Goal: Information Seeking & Learning: Compare options

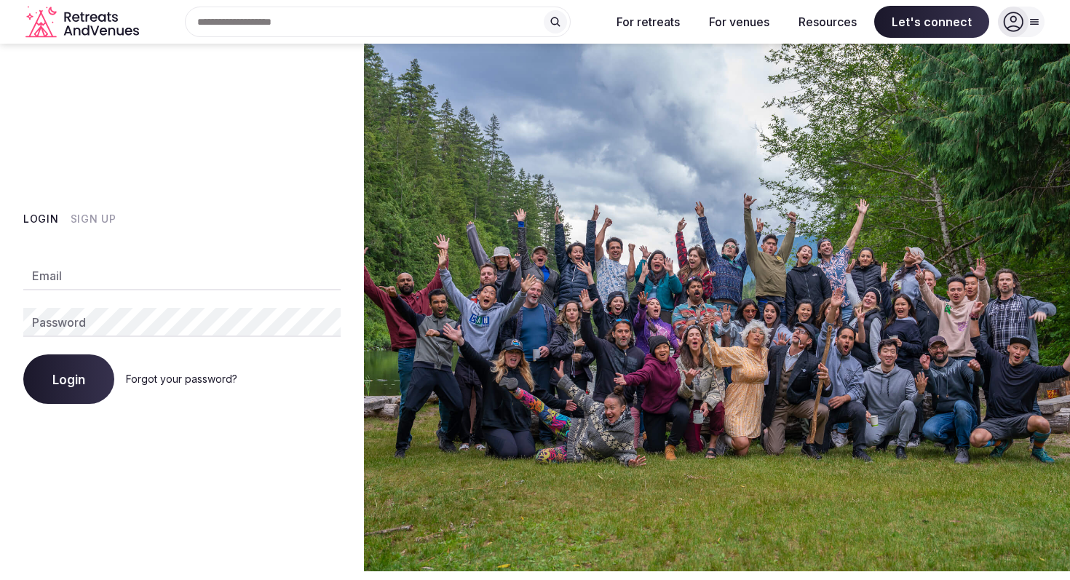
type input "**********"
click at [51, 372] on button "Login" at bounding box center [68, 380] width 91 height 50
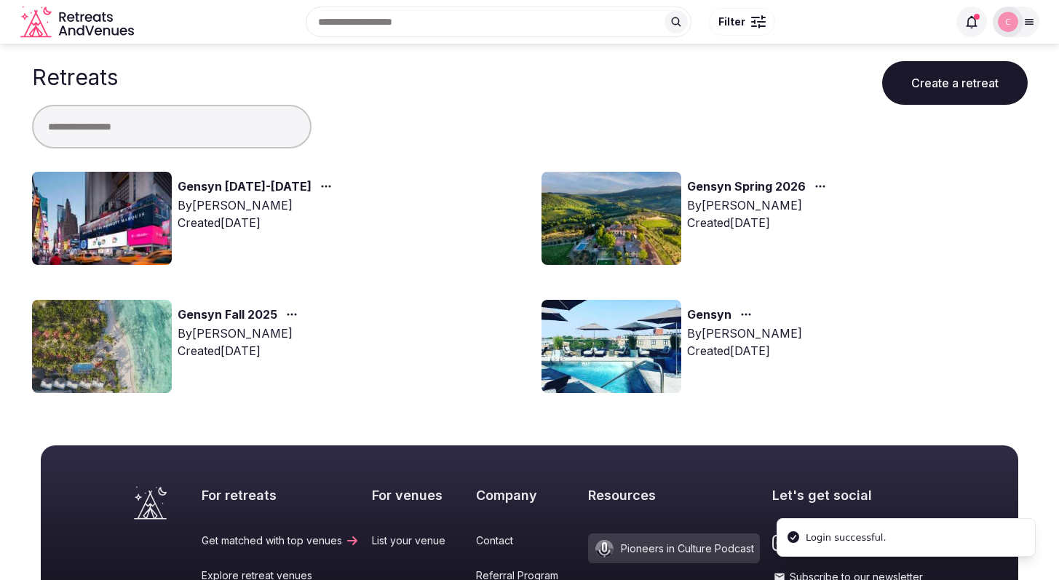
click at [243, 186] on link "Gensyn November 9-14, 2025" at bounding box center [245, 187] width 134 height 19
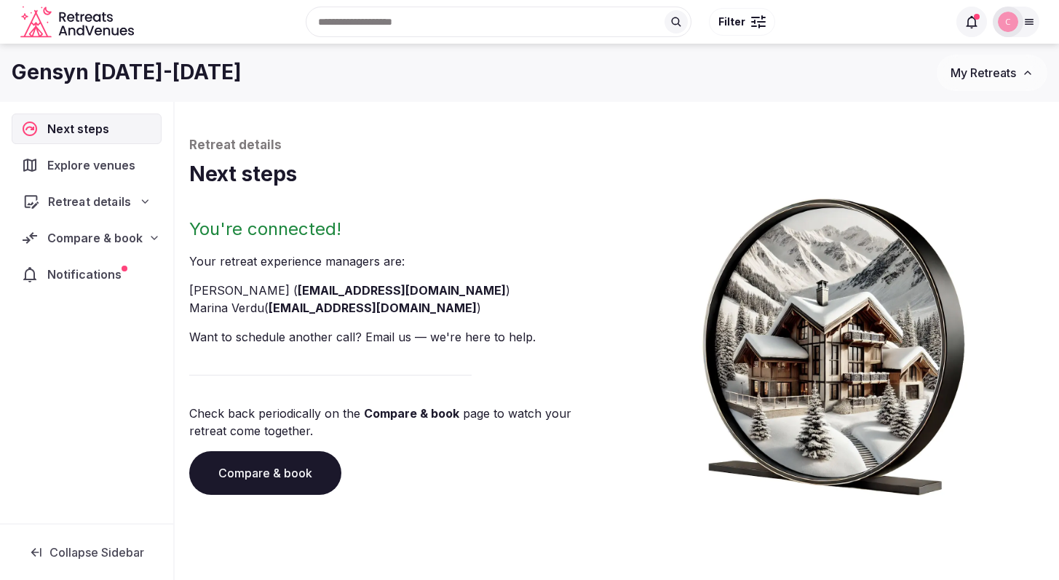
click at [85, 204] on span "Retreat details" at bounding box center [89, 201] width 83 height 17
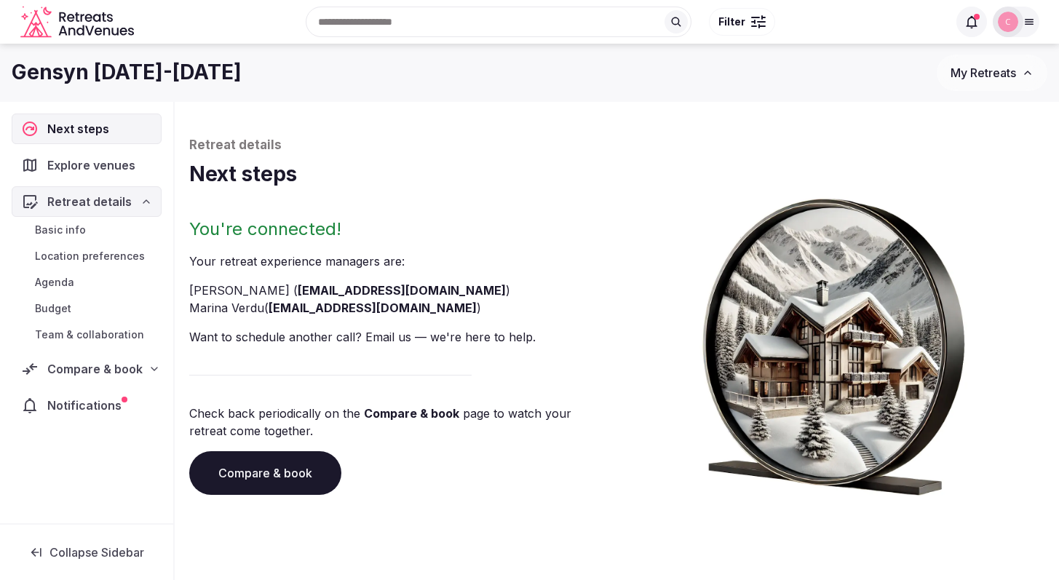
click at [95, 378] on div "Compare & book" at bounding box center [87, 369] width 150 height 31
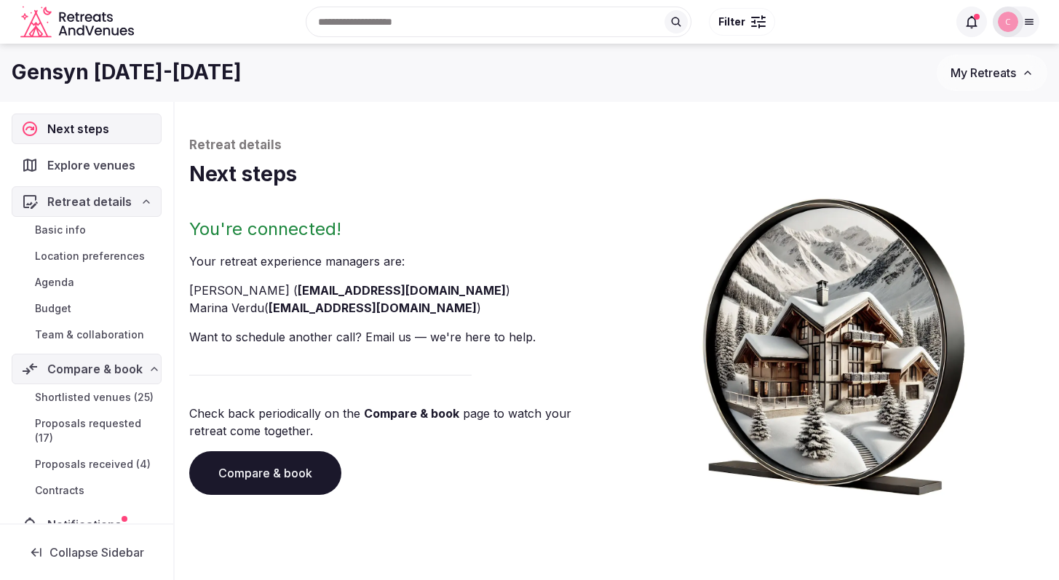
click at [96, 472] on span "Proposals received (4)" at bounding box center [93, 464] width 116 height 15
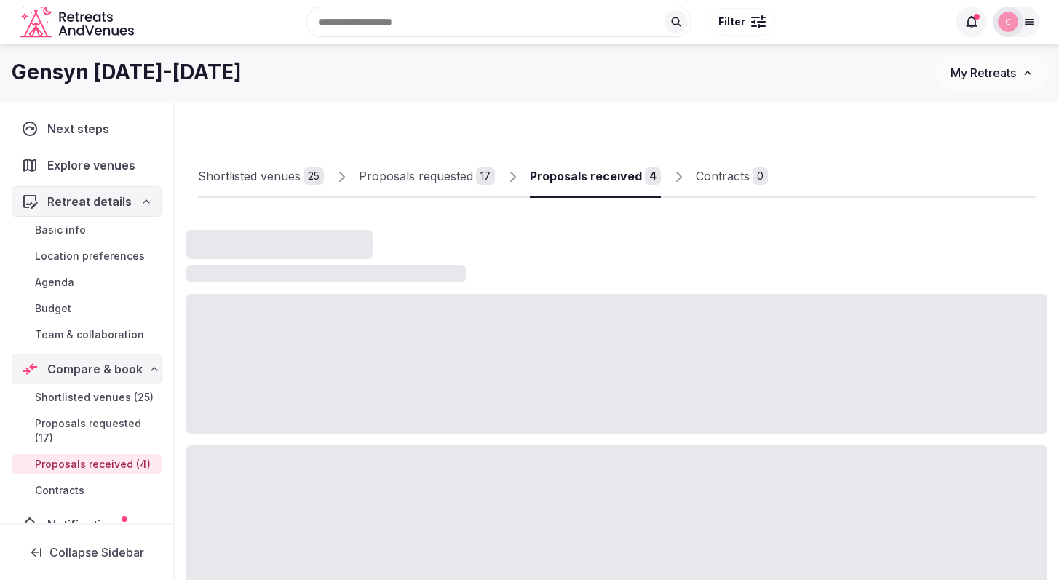
click at [607, 186] on link "Proposals received 4" at bounding box center [595, 177] width 131 height 42
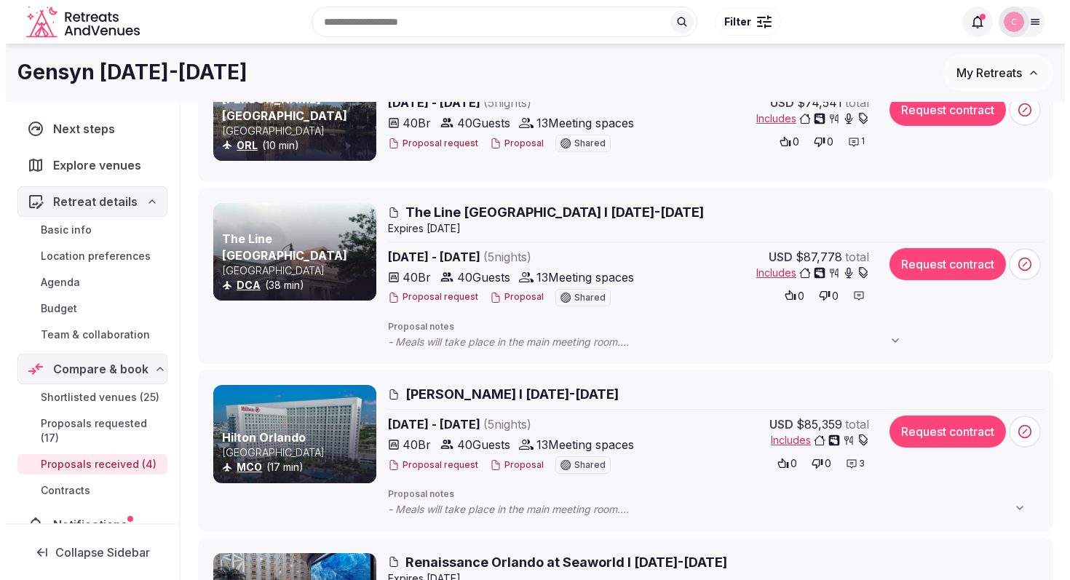
scroll to position [148, 0]
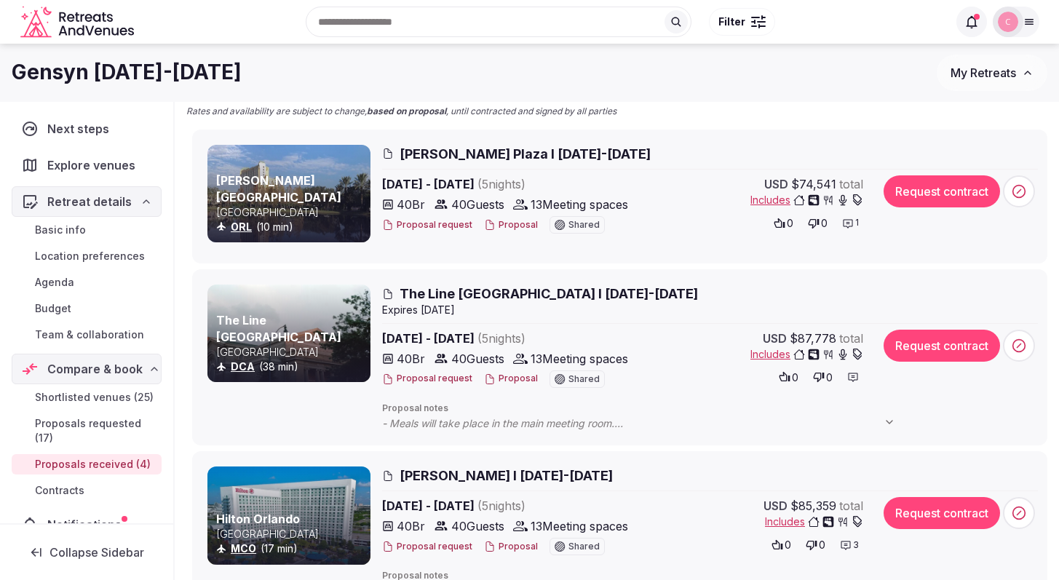
click at [481, 289] on span "The Line Hotel DC I Nov 9-14th, 2025" at bounding box center [549, 294] width 299 height 18
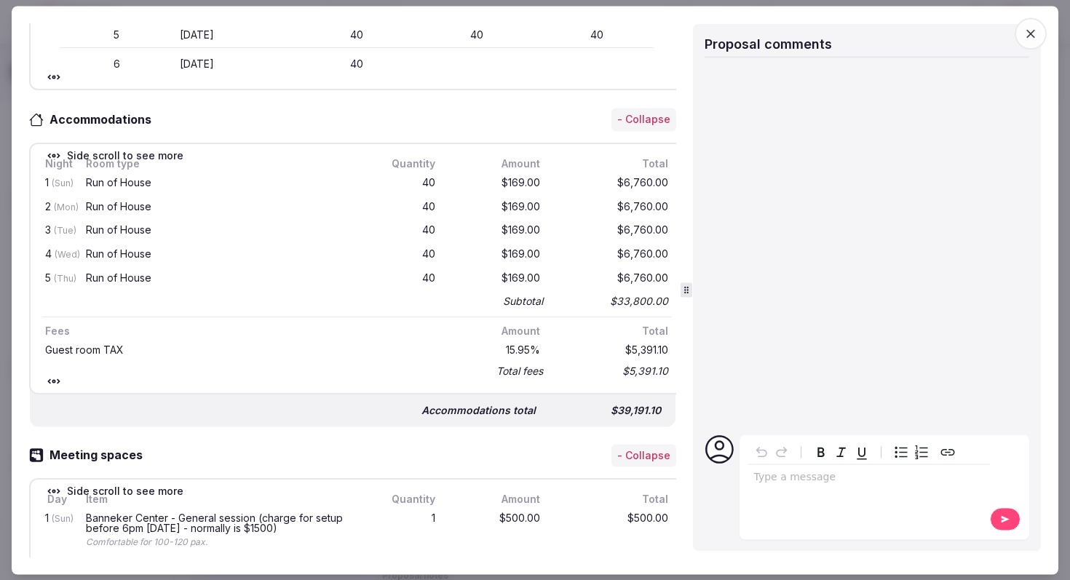
scroll to position [254, 0]
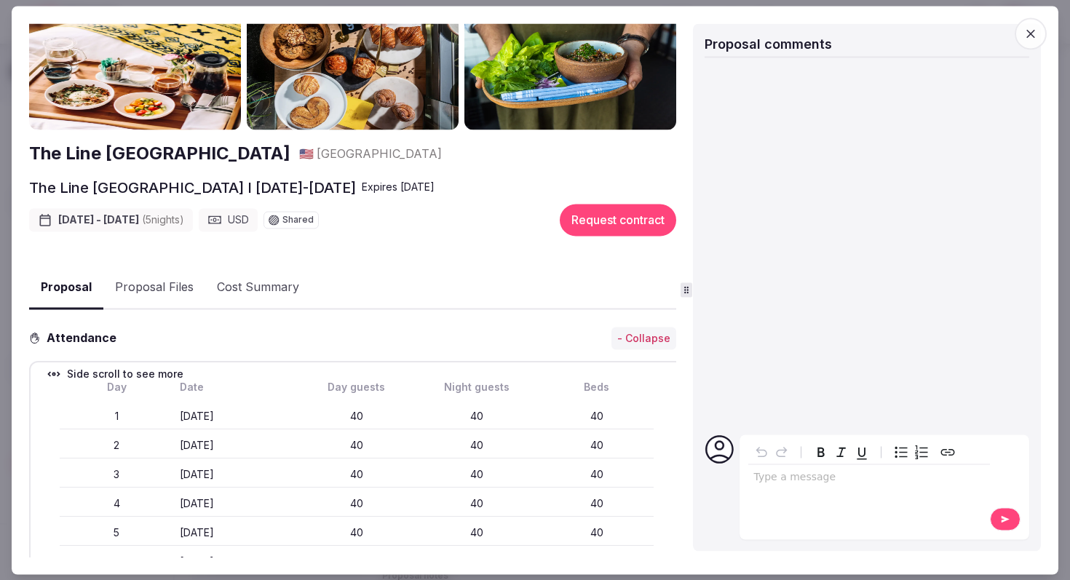
click at [152, 86] on img at bounding box center [135, 70] width 212 height 119
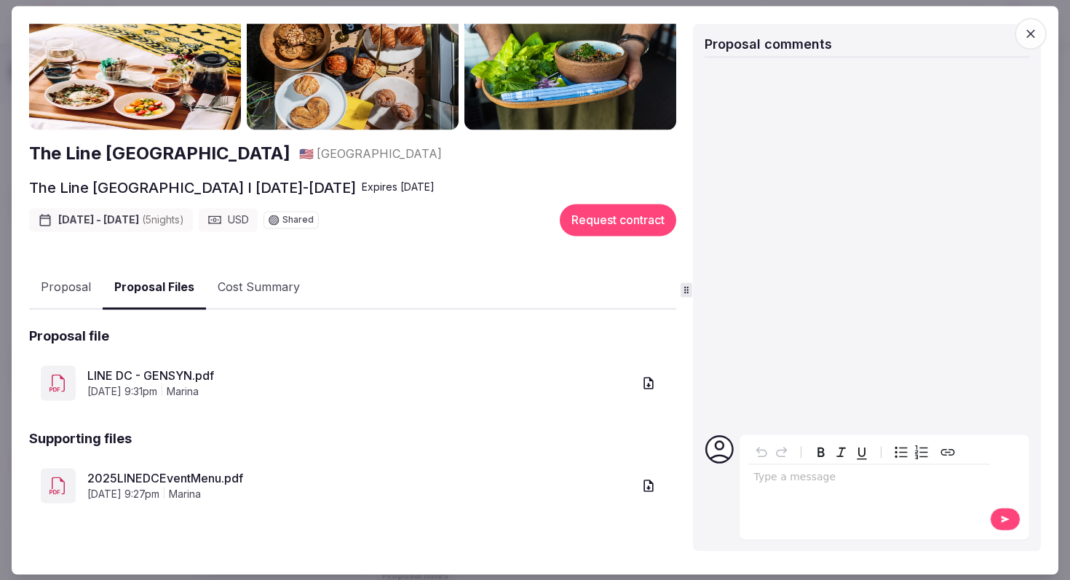
click at [158, 368] on link "LINE DC - GENSYN.pdf" at bounding box center [359, 376] width 545 height 17
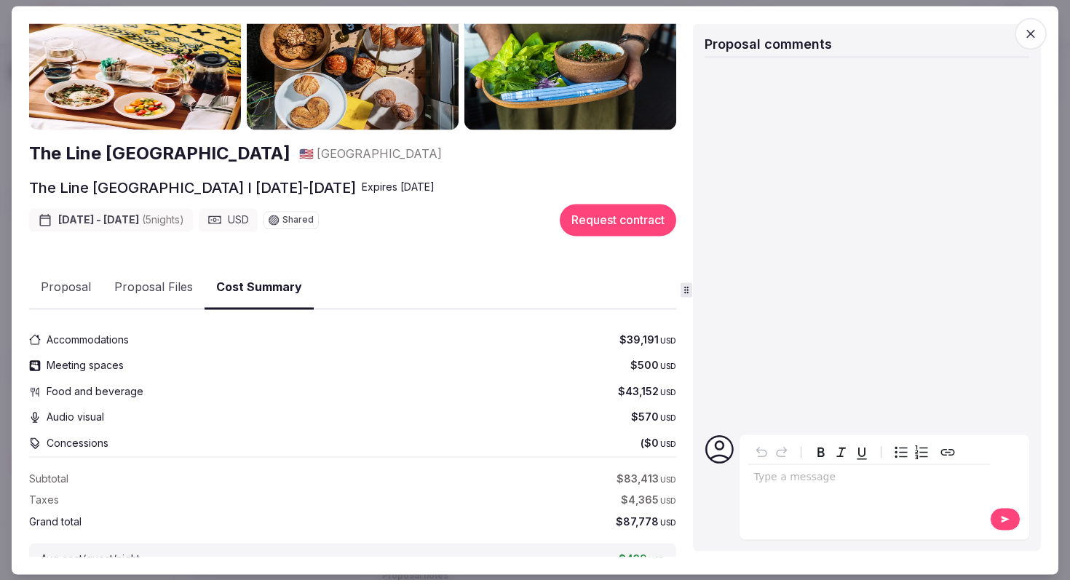
click at [256, 291] on button "Cost Summary" at bounding box center [259, 288] width 109 height 43
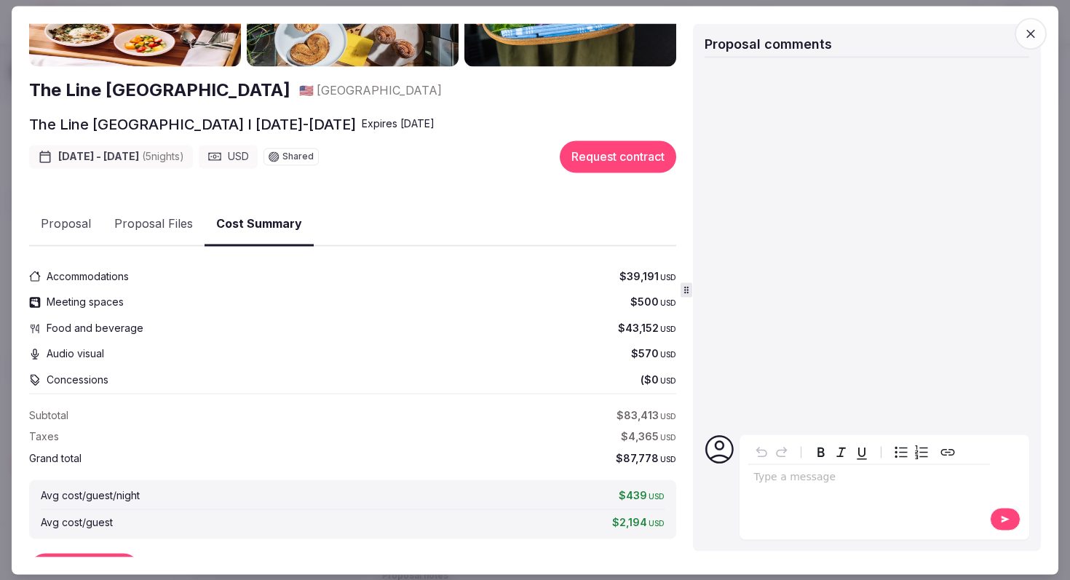
scroll to position [170, 0]
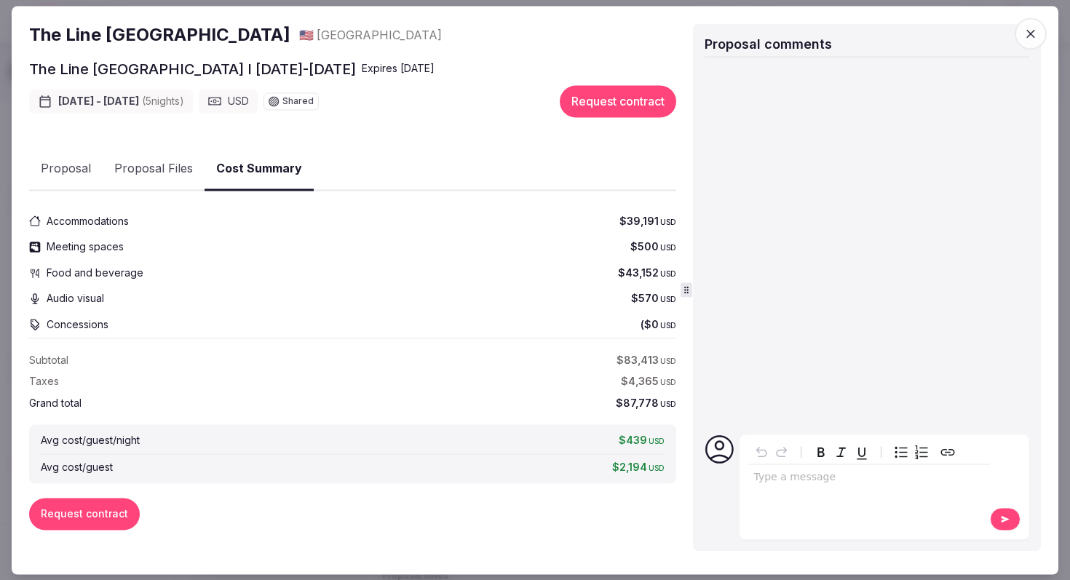
click at [169, 166] on div "The Line Hotel DC 🇺🇸 United States The Line Hotel DC I Nov 9-14th, 2025 Expire …" at bounding box center [352, 225] width 647 height 667
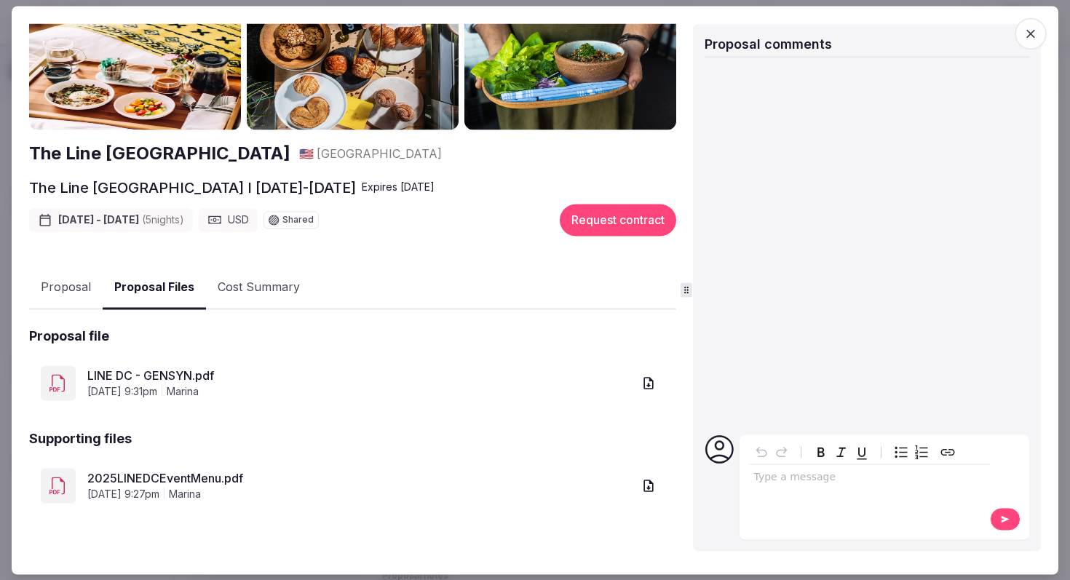
click at [170, 374] on link "LINE DC - GENSYN.pdf" at bounding box center [359, 376] width 545 height 17
click at [250, 290] on button "Cost Summary" at bounding box center [259, 288] width 106 height 42
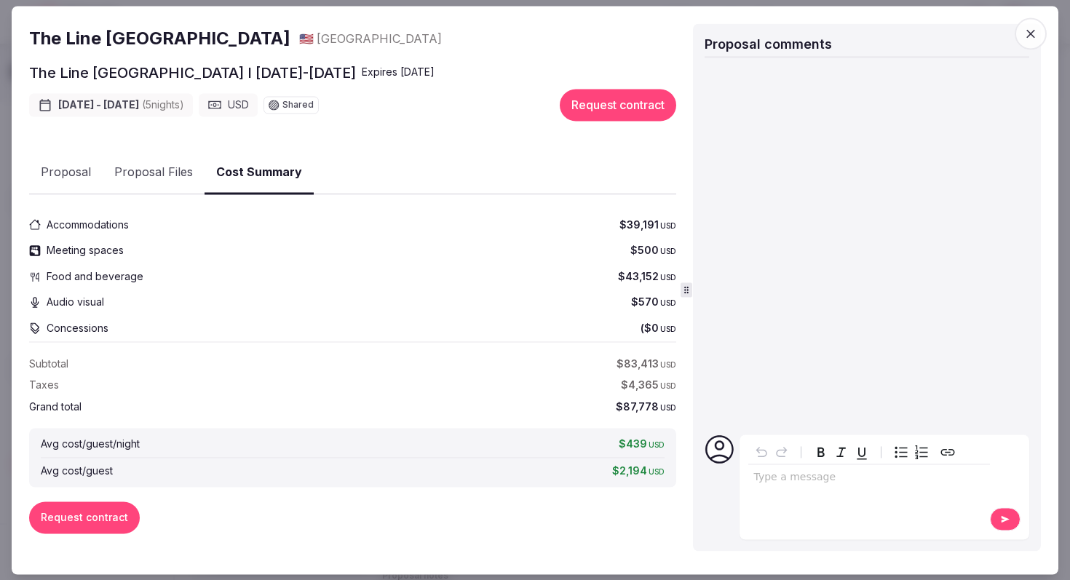
scroll to position [170, 0]
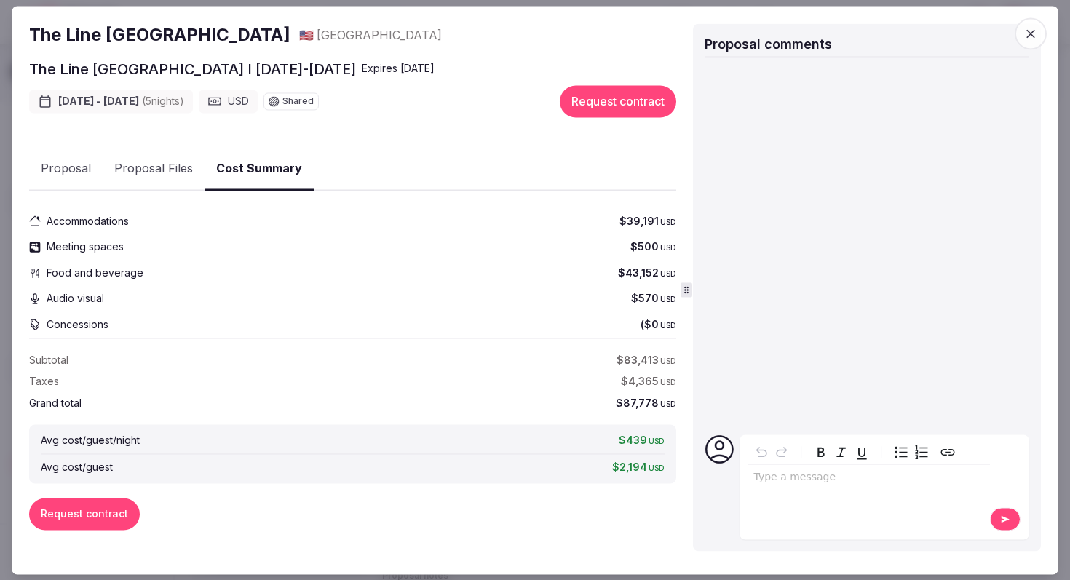
drag, startPoint x: 55, startPoint y: 269, endPoint x: 70, endPoint y: 229, distance: 42.9
click at [55, 269] on span "Food and beverage" at bounding box center [95, 273] width 97 height 15
click at [65, 159] on button "Proposal" at bounding box center [66, 170] width 74 height 42
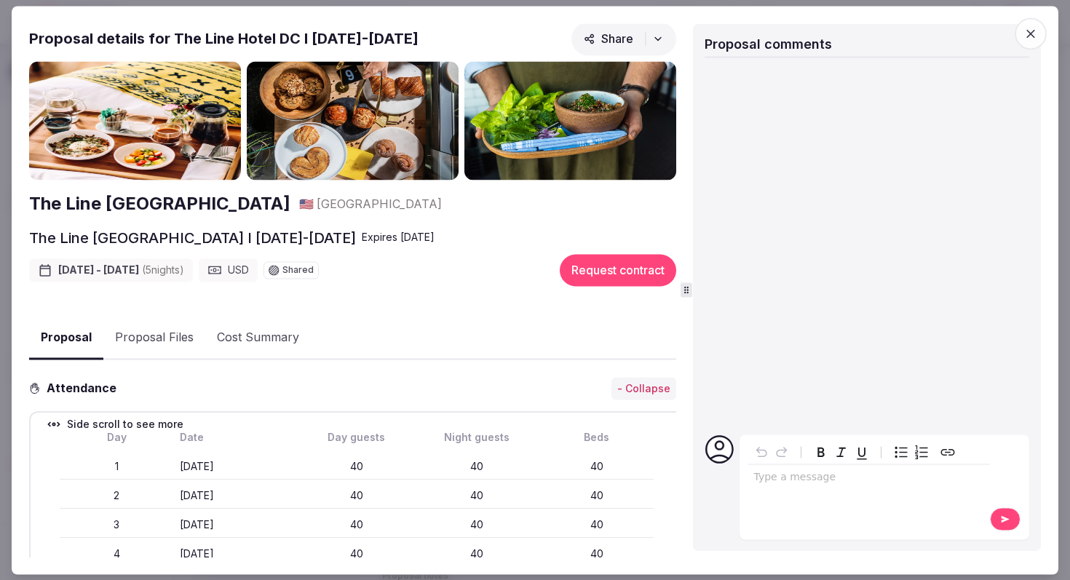
scroll to position [0, 0]
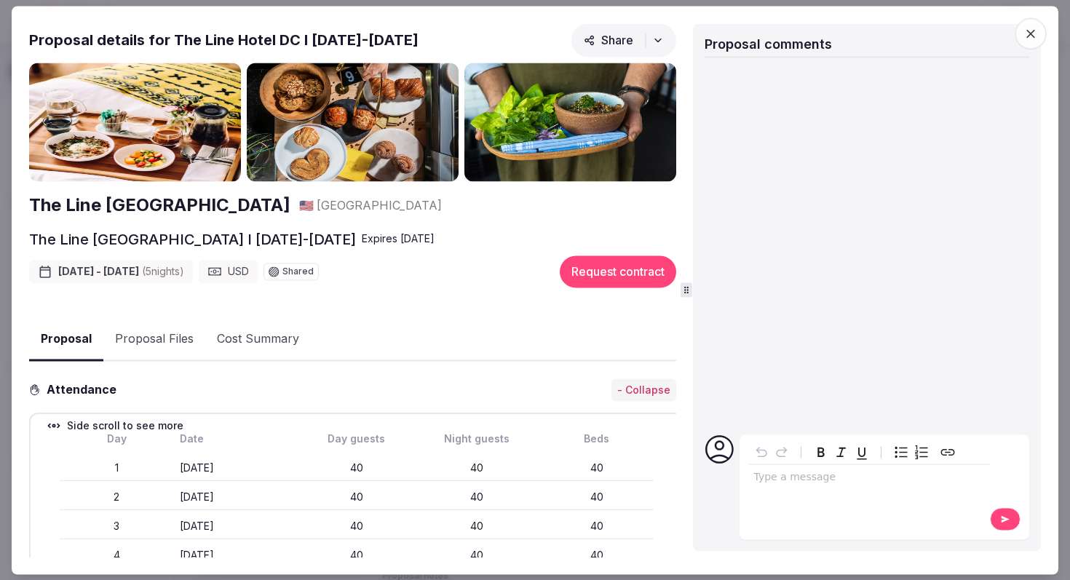
click at [1025, 29] on icon "button" at bounding box center [1031, 33] width 15 height 15
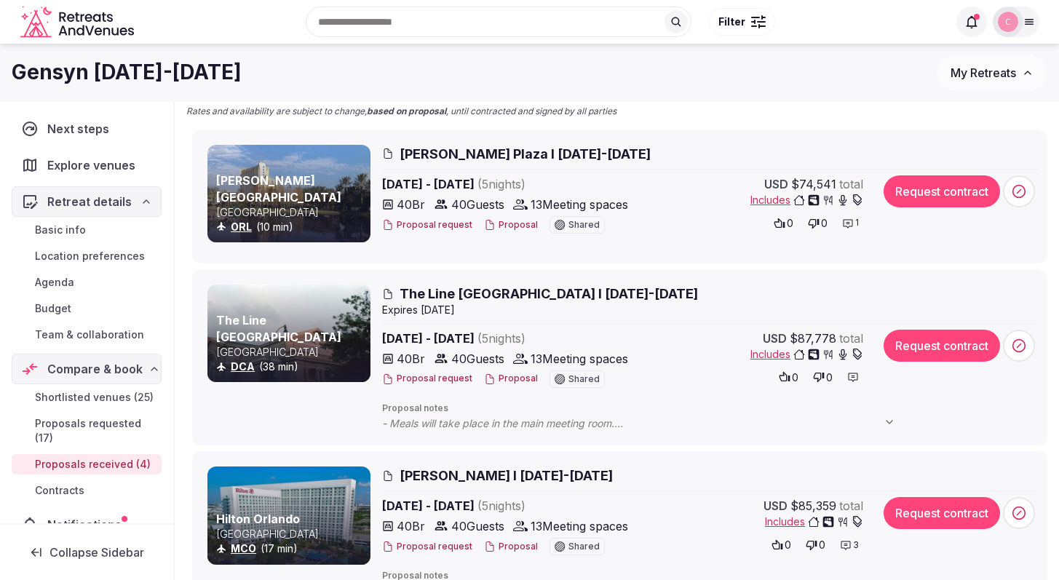
click at [467, 151] on span "Rosen Plaza I Nov 9-14th, 2025" at bounding box center [525, 154] width 251 height 18
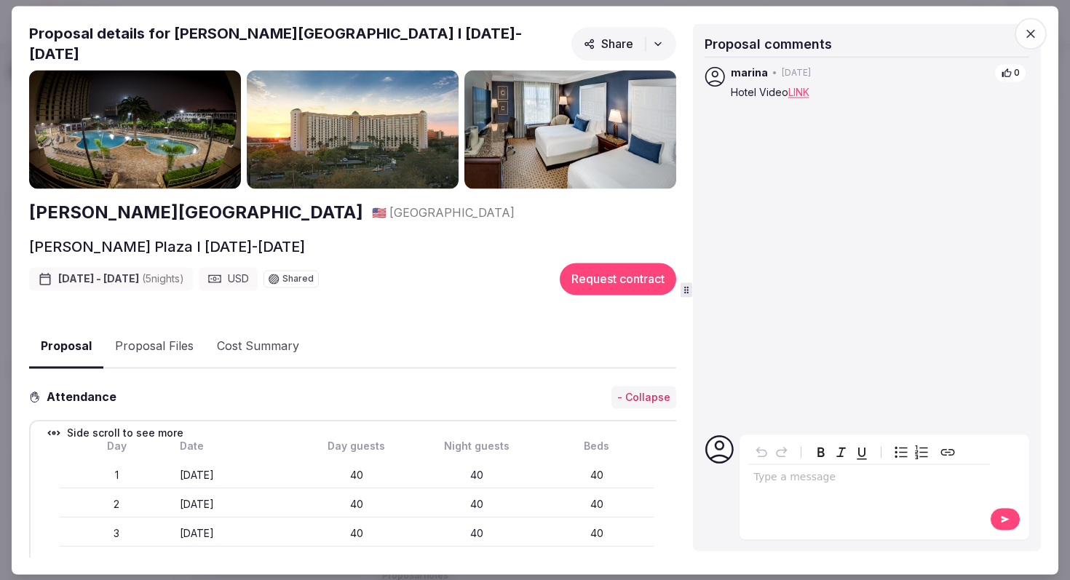
click at [87, 209] on h2 "Rosen Plaza" at bounding box center [196, 213] width 334 height 25
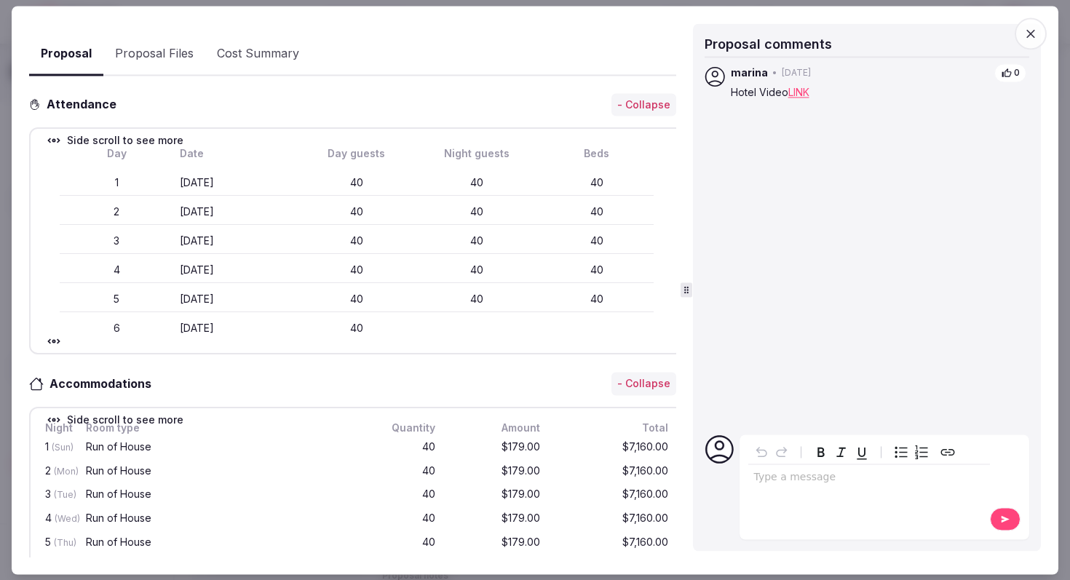
scroll to position [170, 0]
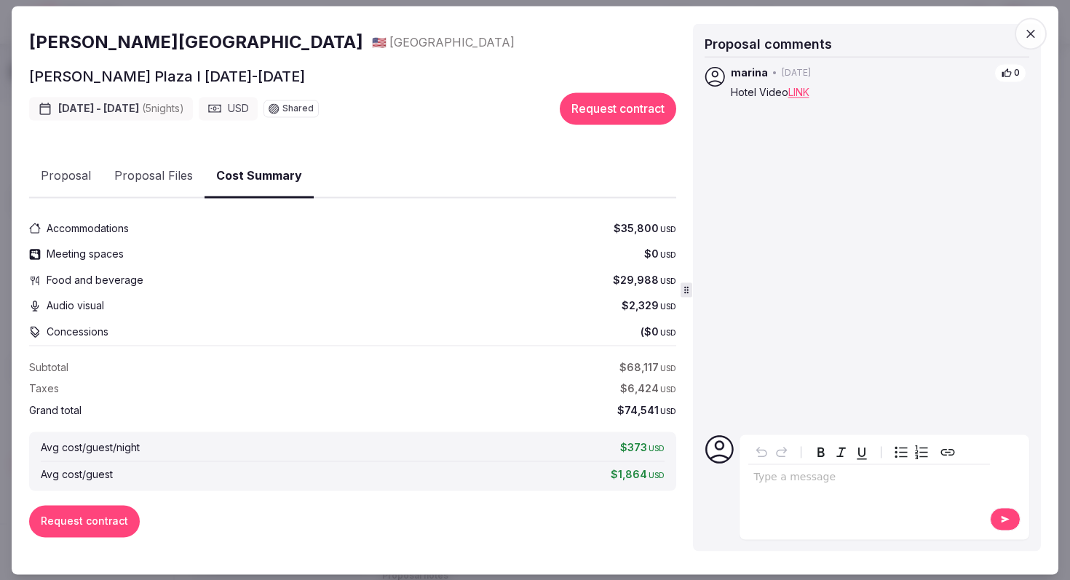
click at [84, 167] on button "Proposal" at bounding box center [66, 177] width 74 height 42
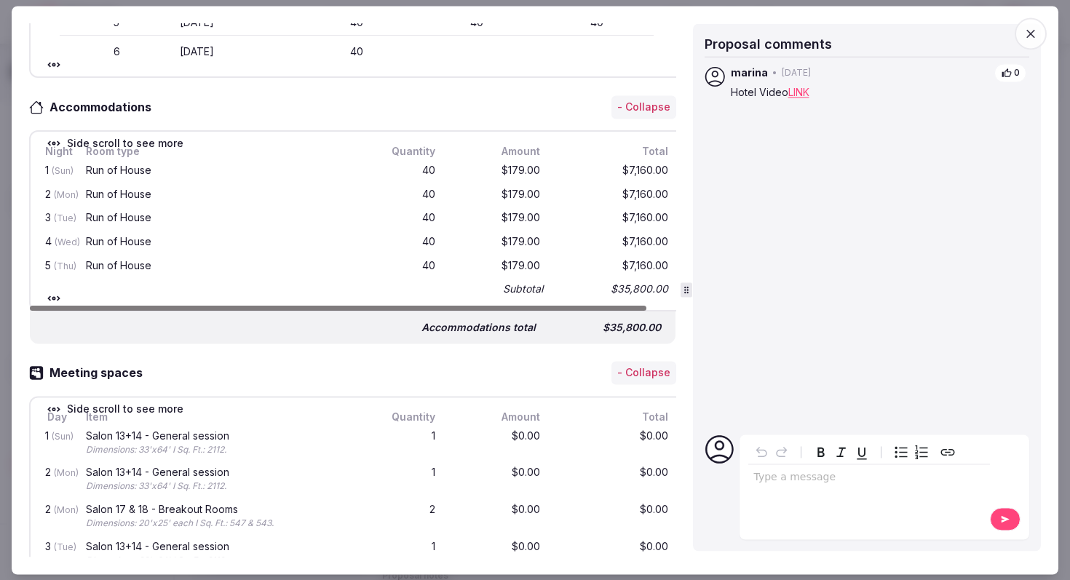
scroll to position [506, 0]
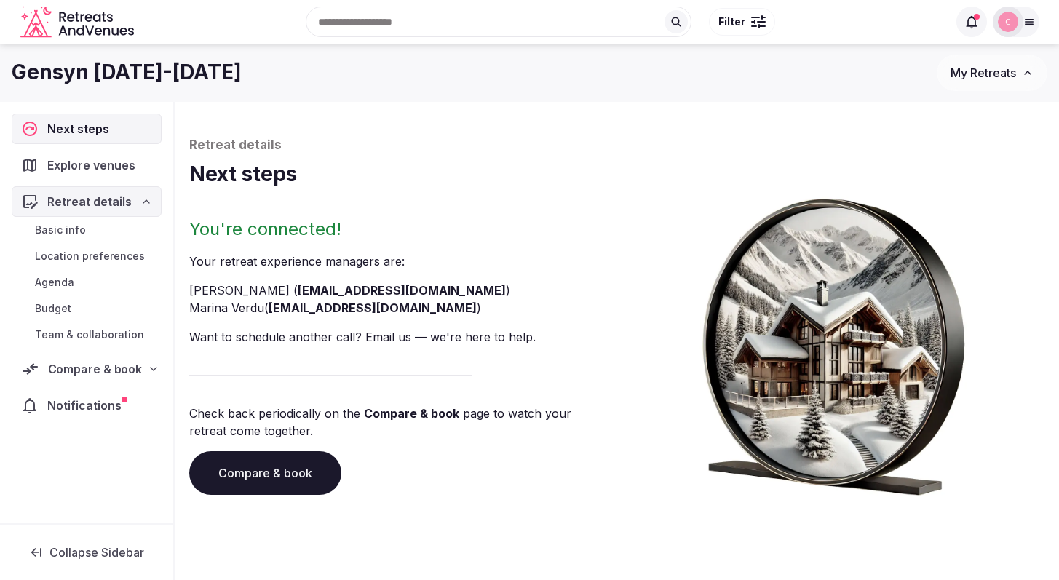
click at [104, 373] on span "Compare & book" at bounding box center [95, 368] width 94 height 17
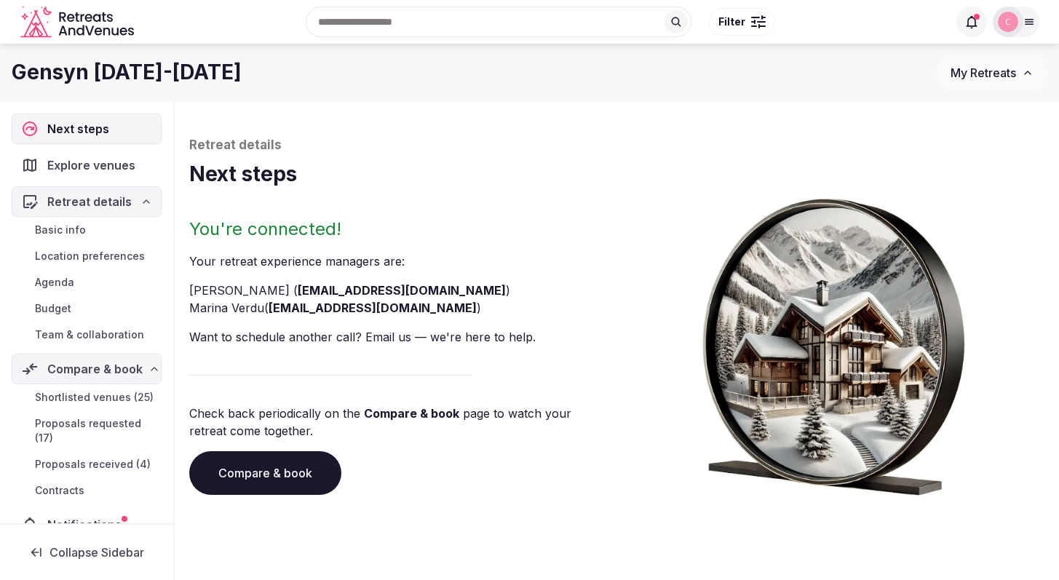
click at [113, 472] on span "Proposals received (4)" at bounding box center [93, 464] width 116 height 15
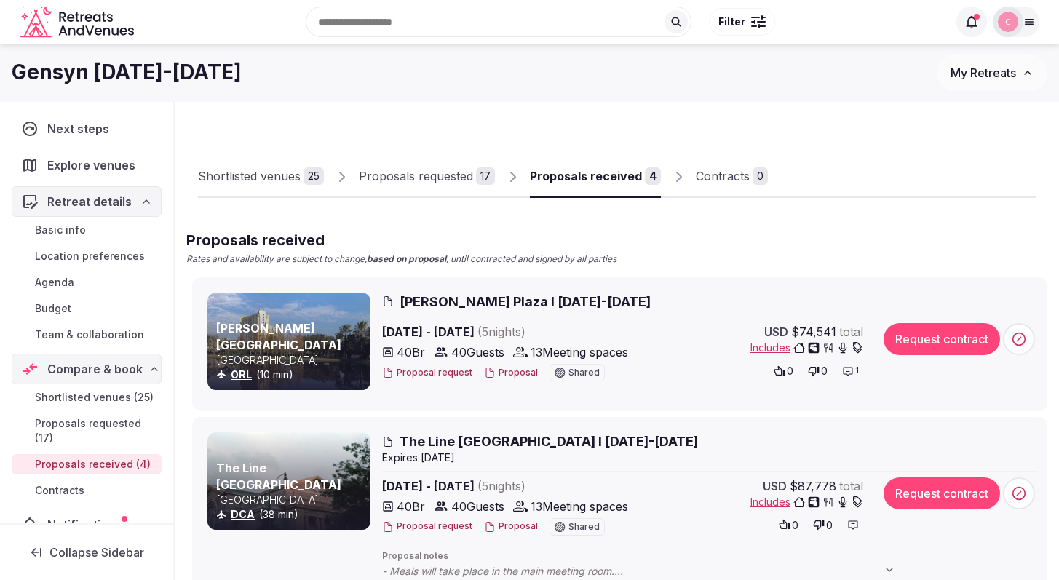
click at [494, 304] on span "Rosen Plaza I Nov 9-14th, 2025" at bounding box center [525, 302] width 251 height 18
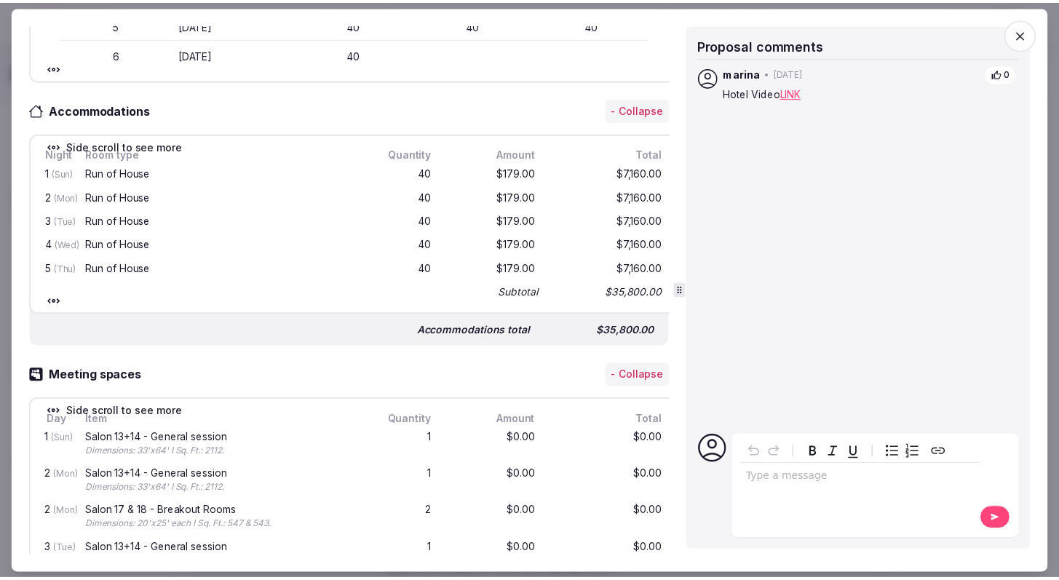
scroll to position [572, 0]
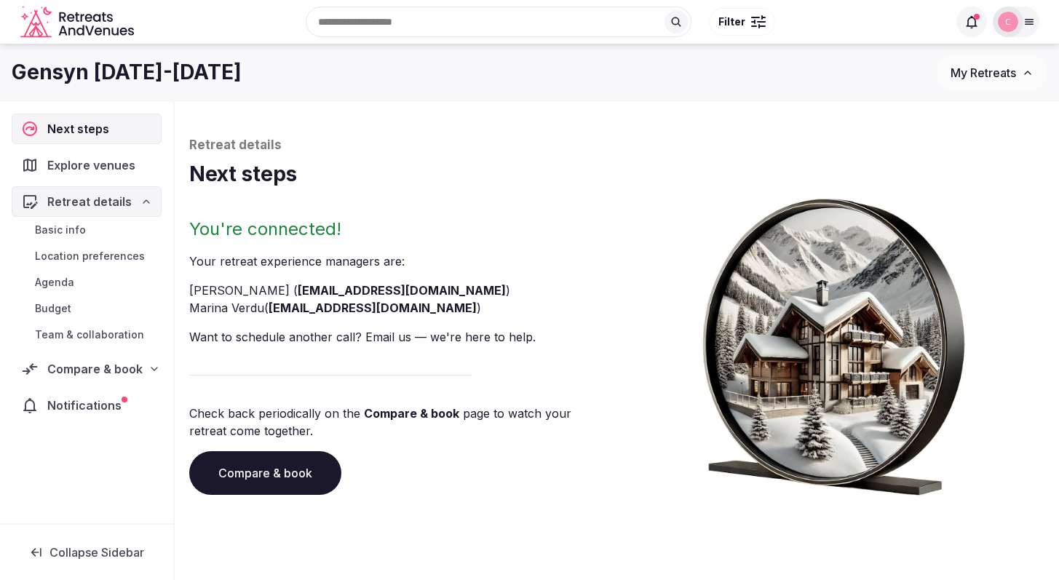
click at [80, 368] on span "Compare & book" at bounding box center [94, 368] width 95 height 17
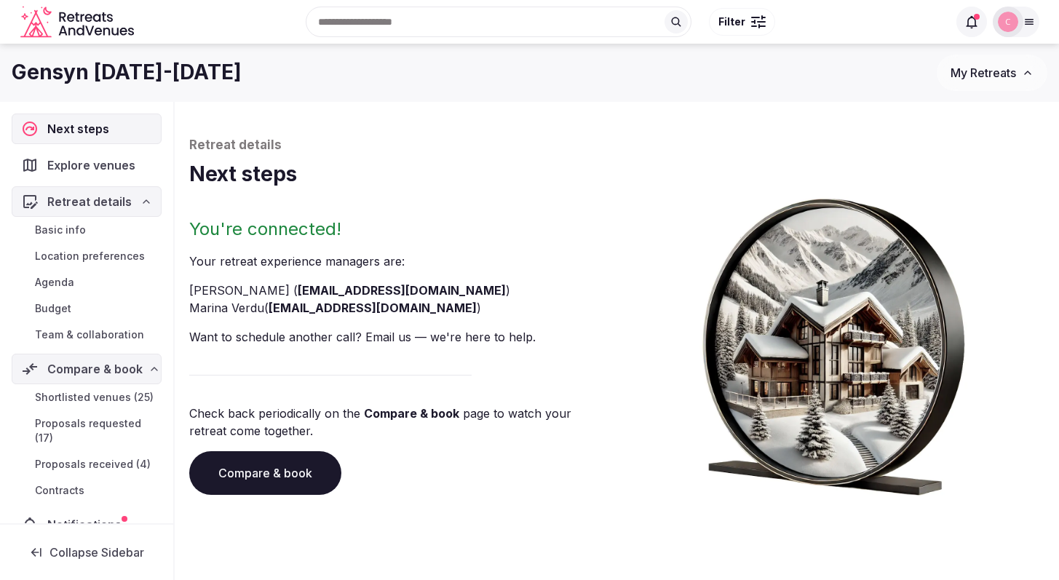
click at [94, 472] on span "Proposals received (4)" at bounding box center [93, 464] width 116 height 15
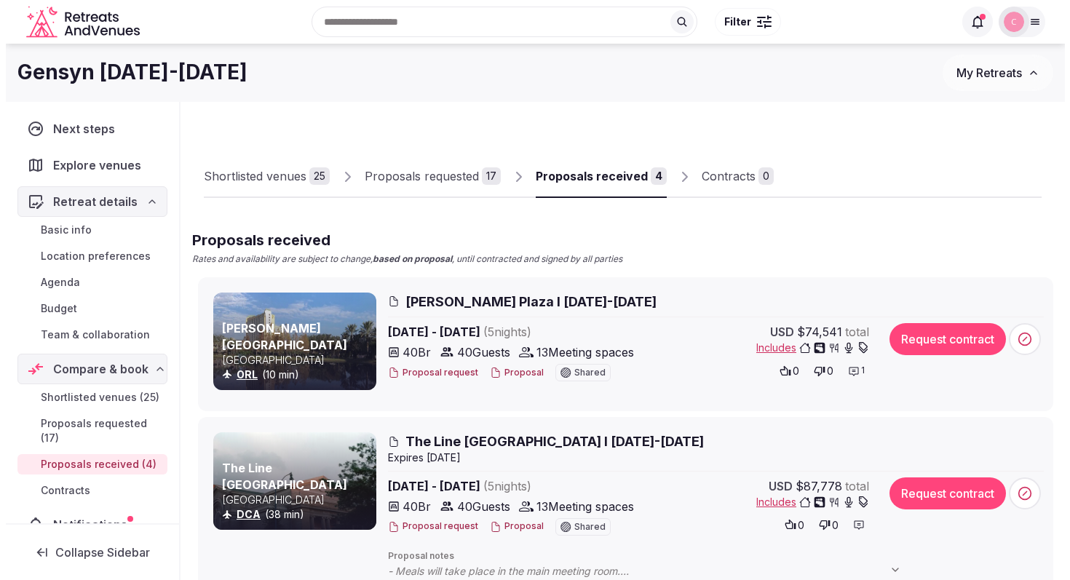
scroll to position [117, 0]
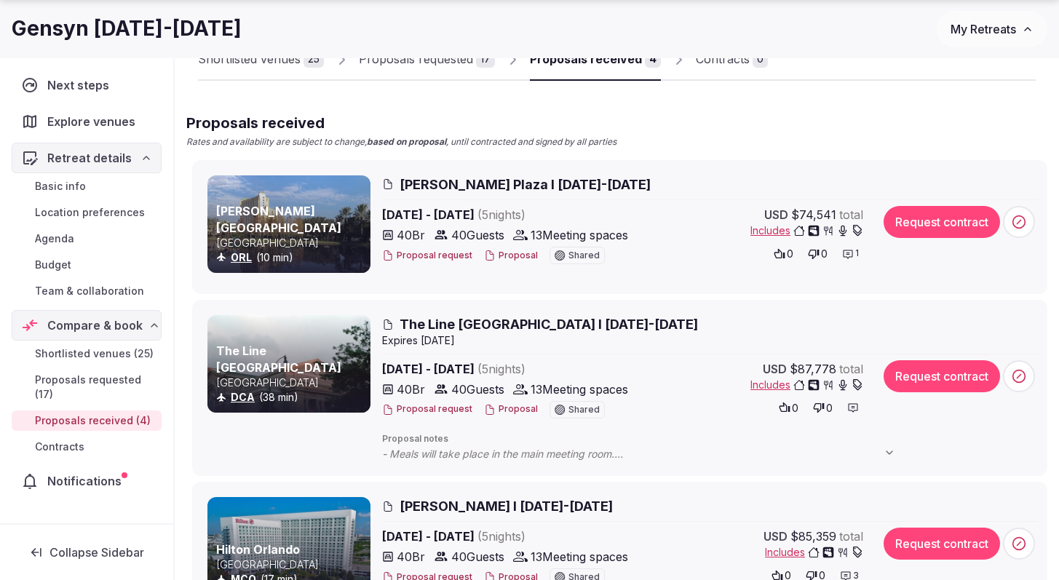
click at [521, 325] on span "The Line Hotel DC I Nov 9-14th, 2025" at bounding box center [549, 324] width 299 height 18
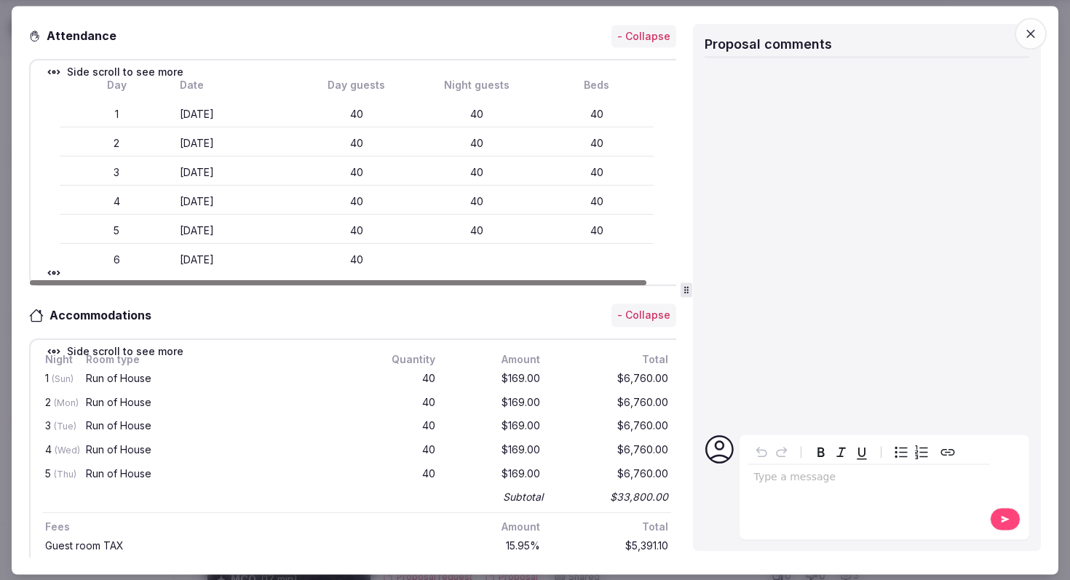
scroll to position [63, 0]
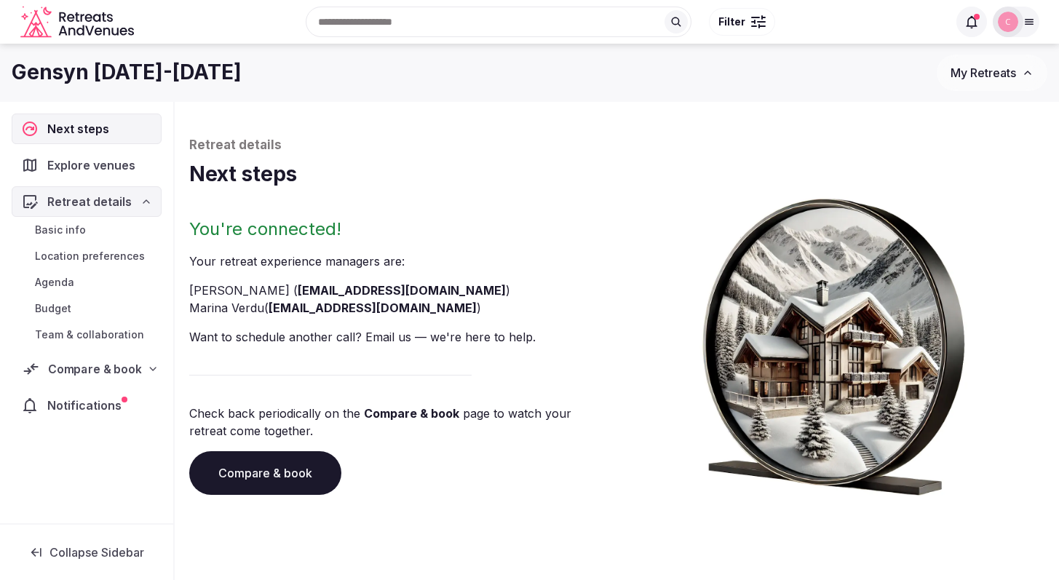
click at [108, 371] on span "Compare & book" at bounding box center [94, 368] width 93 height 17
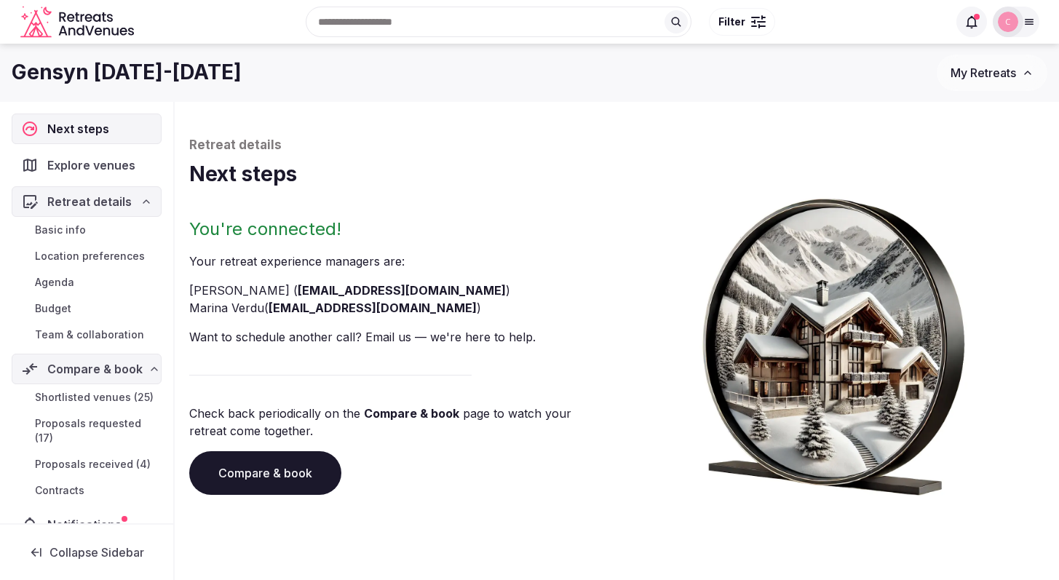
click at [116, 472] on span "Proposals received (4)" at bounding box center [93, 464] width 116 height 15
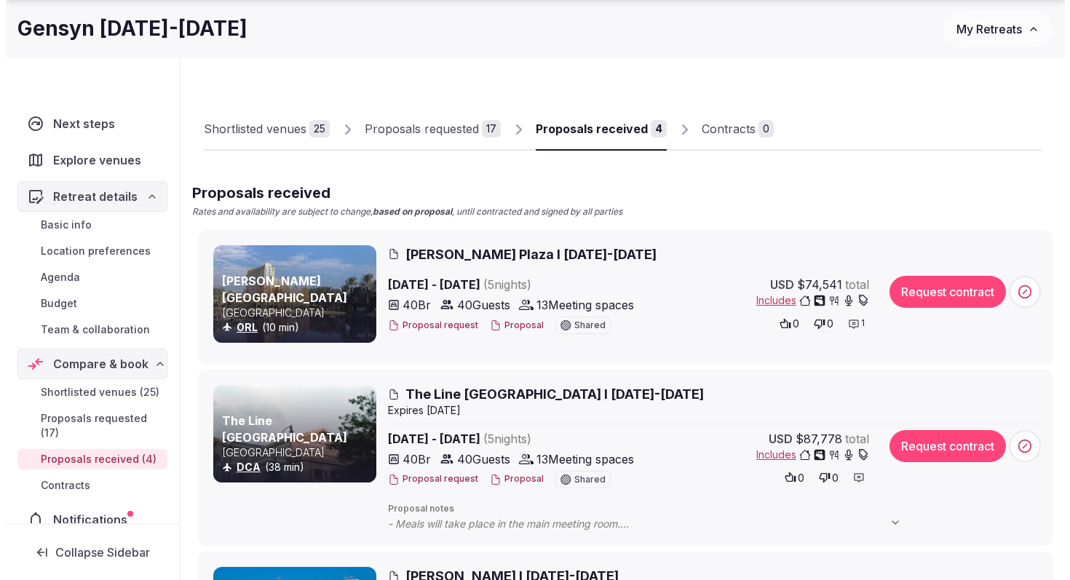
scroll to position [256, 0]
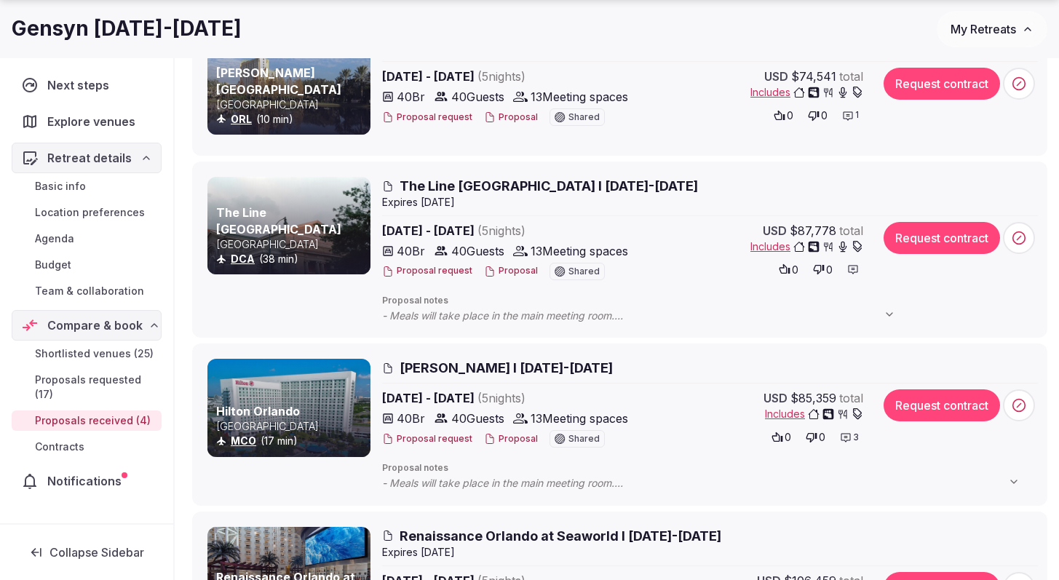
click at [486, 367] on span "Hilton Orlando I Nov 9-14th, 2025" at bounding box center [506, 368] width 213 height 18
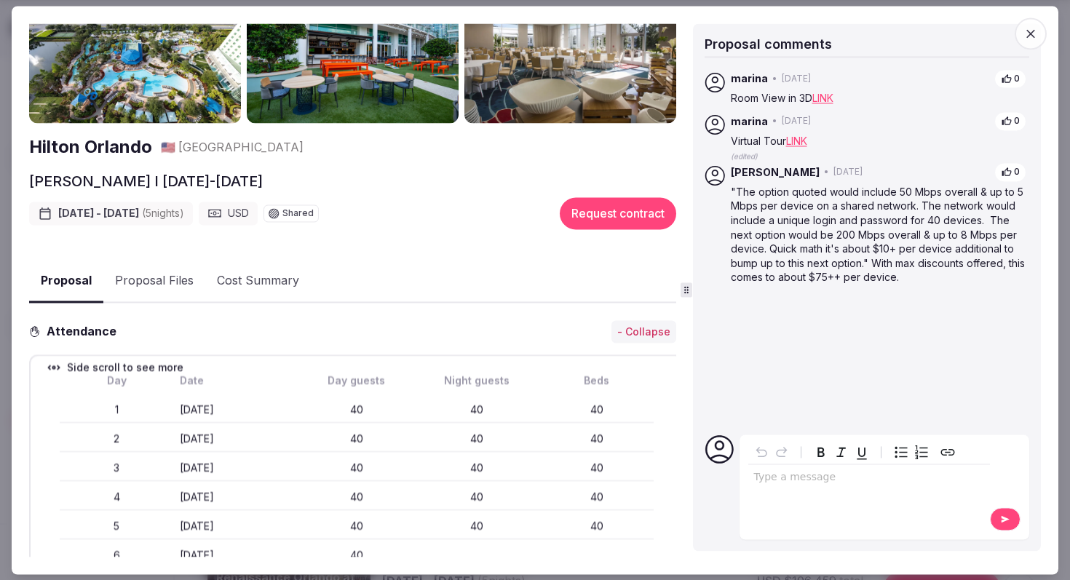
scroll to position [0, 0]
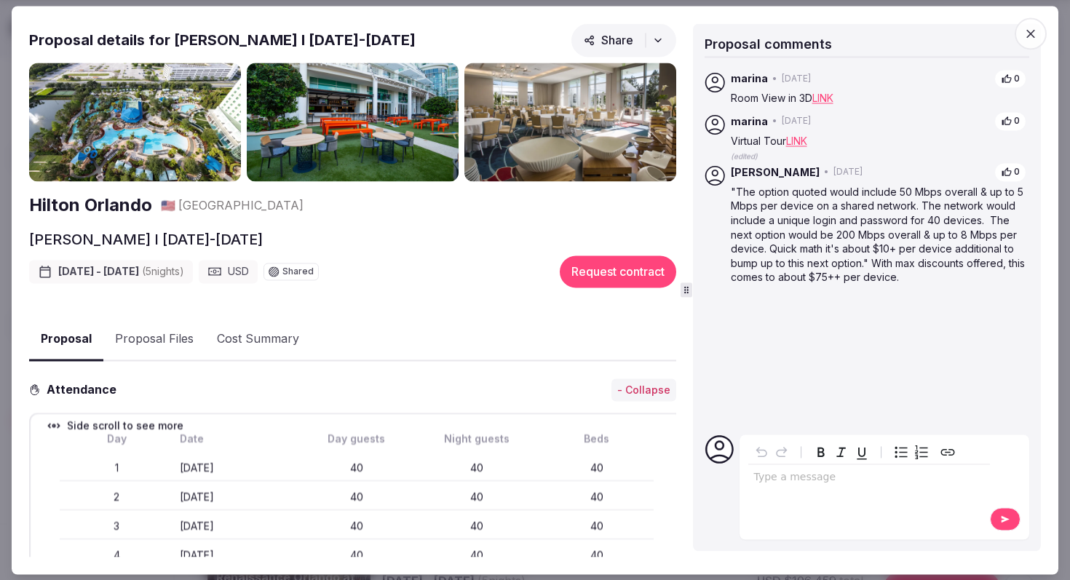
click at [179, 334] on button "Proposal Files" at bounding box center [154, 340] width 102 height 42
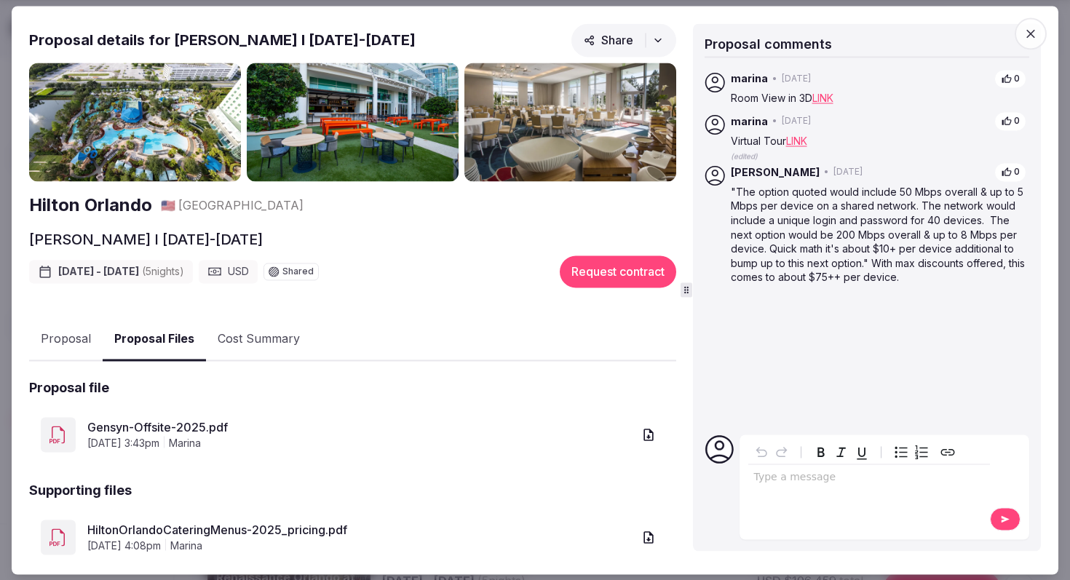
click at [194, 423] on link "Gensyn-Offsite-2025.pdf" at bounding box center [359, 427] width 545 height 17
click at [1025, 29] on icon "button" at bounding box center [1031, 33] width 15 height 15
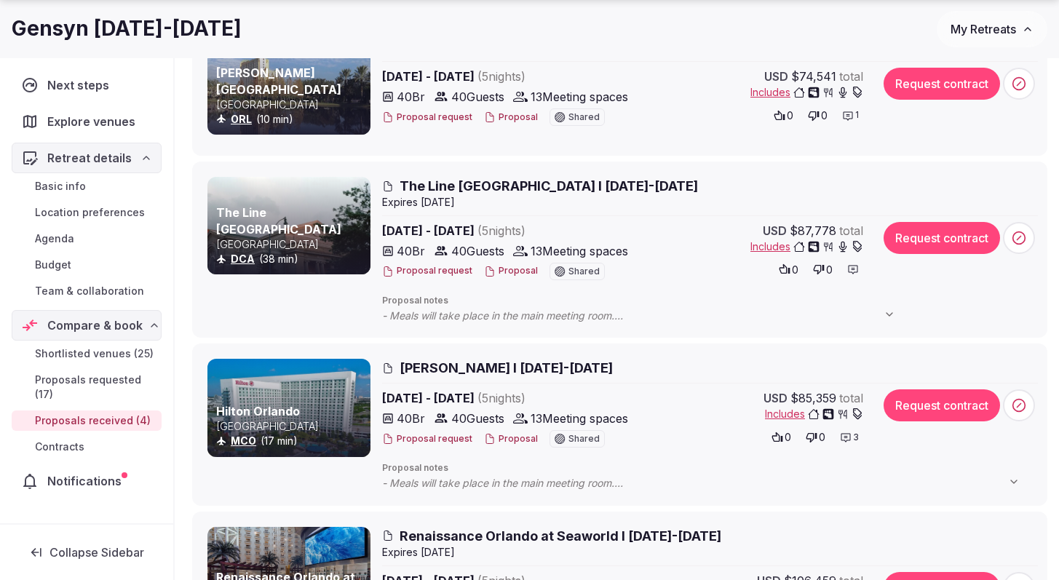
click at [473, 180] on span "The Line Hotel DC I Nov 9-14th, 2025" at bounding box center [549, 186] width 299 height 18
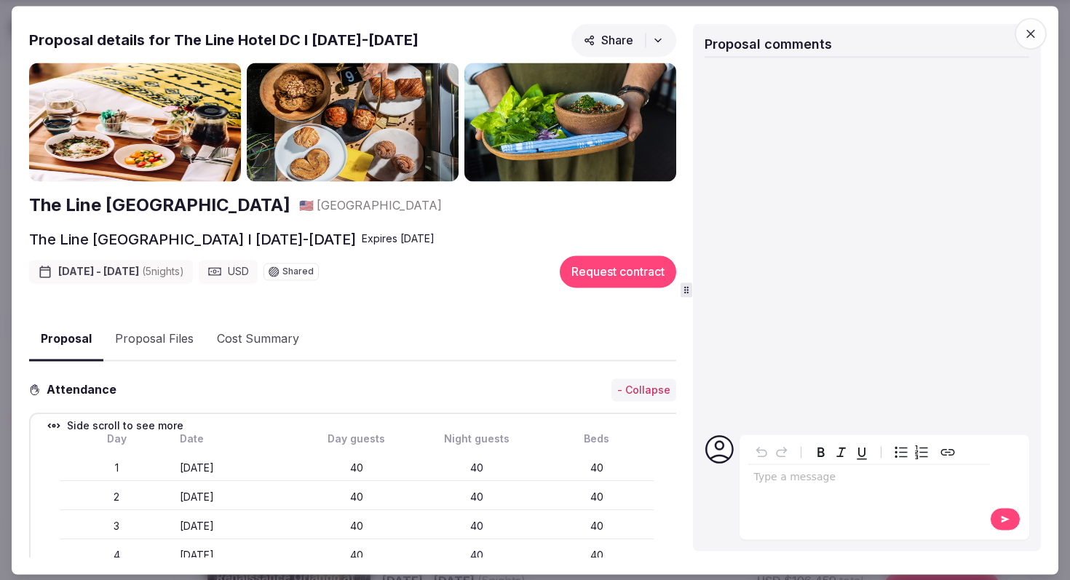
click at [1029, 37] on icon "button" at bounding box center [1031, 33] width 15 height 15
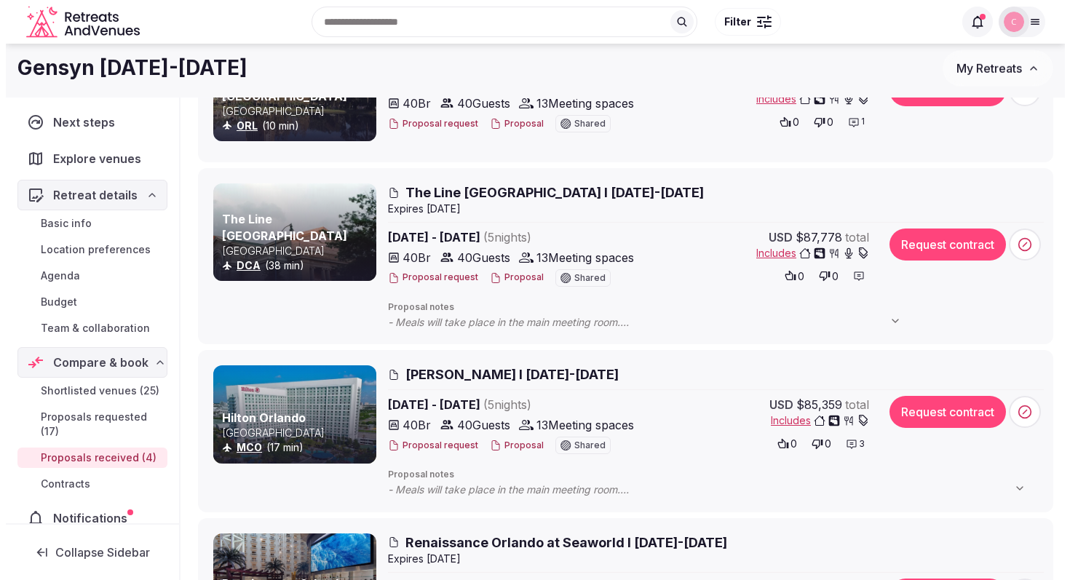
scroll to position [148, 0]
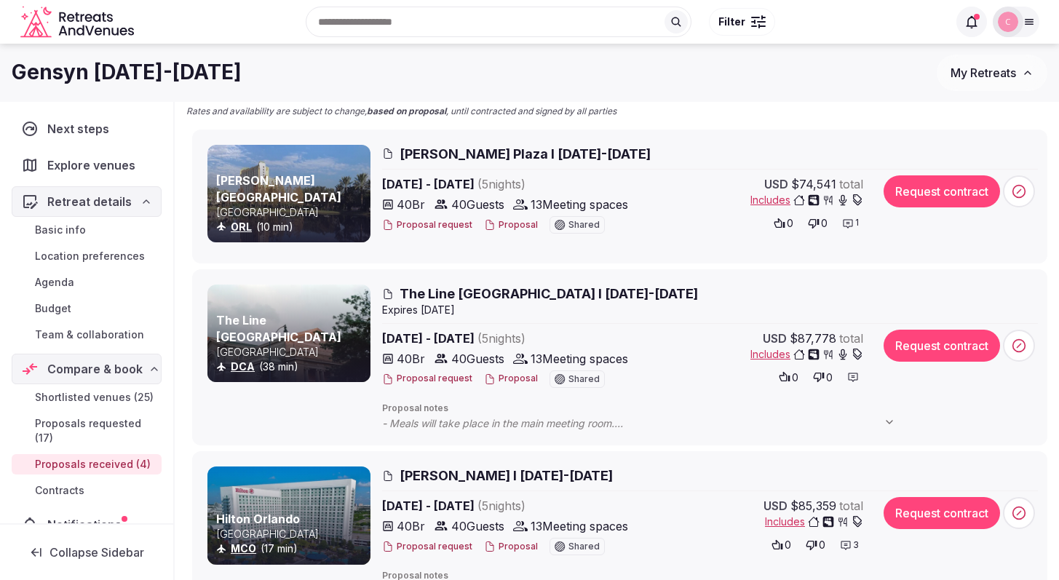
click at [466, 149] on span "Rosen Plaza I Nov 9-14th, 2025" at bounding box center [525, 154] width 251 height 18
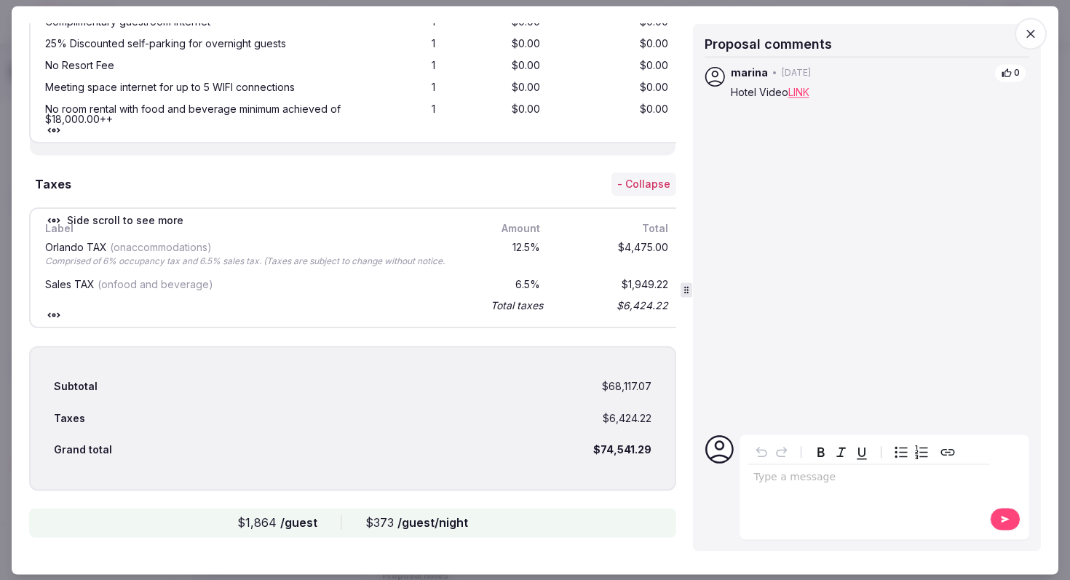
scroll to position [2046, 0]
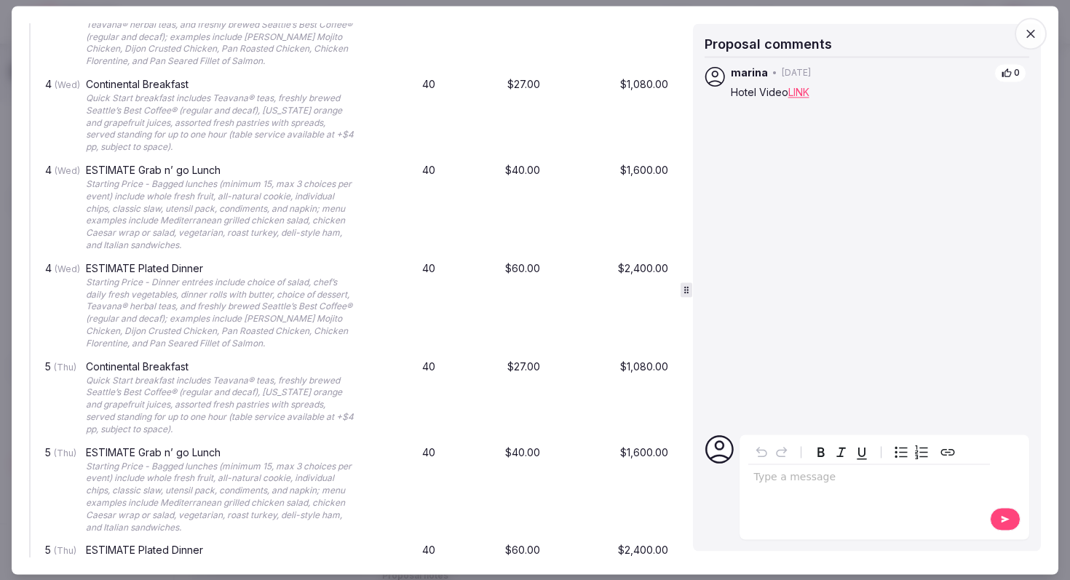
click at [1026, 34] on icon "button" at bounding box center [1031, 33] width 15 height 15
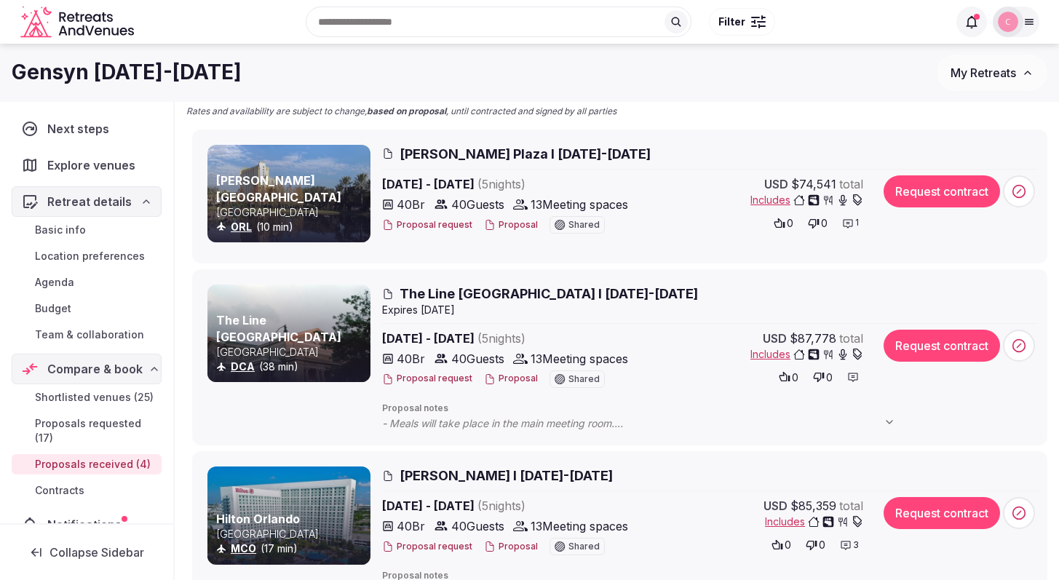
click at [520, 473] on span "Hilton Orlando I Nov 9-14th, 2025" at bounding box center [506, 476] width 213 height 18
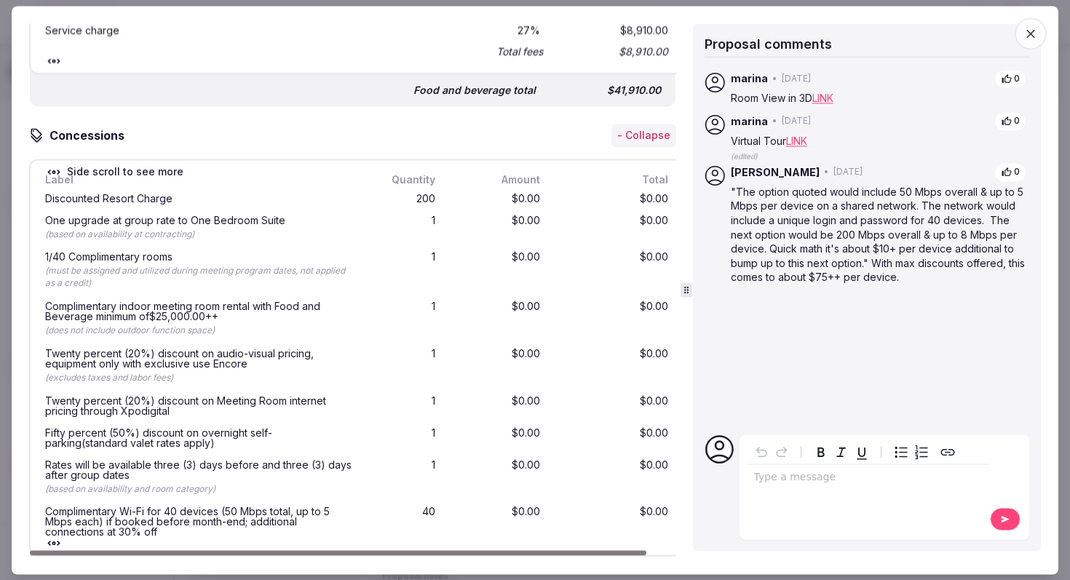
scroll to position [2403, 0]
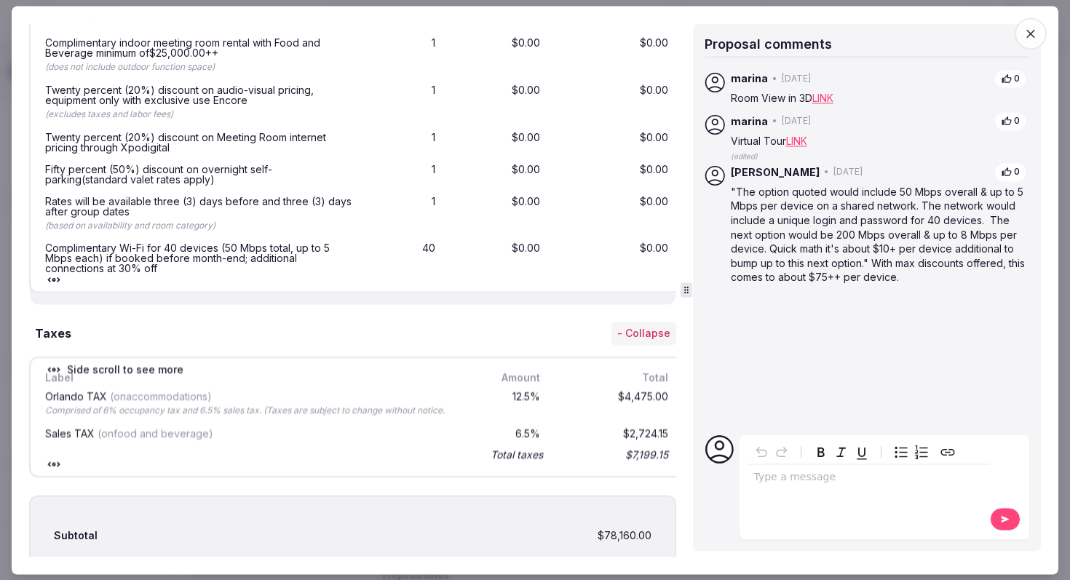
click at [923, 221] on p ""The option quoted would include 50 Mbps overall & up to 5 Mbps per device on a…" at bounding box center [879, 235] width 296 height 100
drag, startPoint x: 901, startPoint y: 244, endPoint x: 914, endPoint y: 250, distance: 14.3
click at [901, 244] on p ""The option quoted would include 50 Mbps overall & up to 5 Mbps per device on a…" at bounding box center [879, 235] width 296 height 100
click at [1029, 38] on icon "button" at bounding box center [1031, 33] width 15 height 15
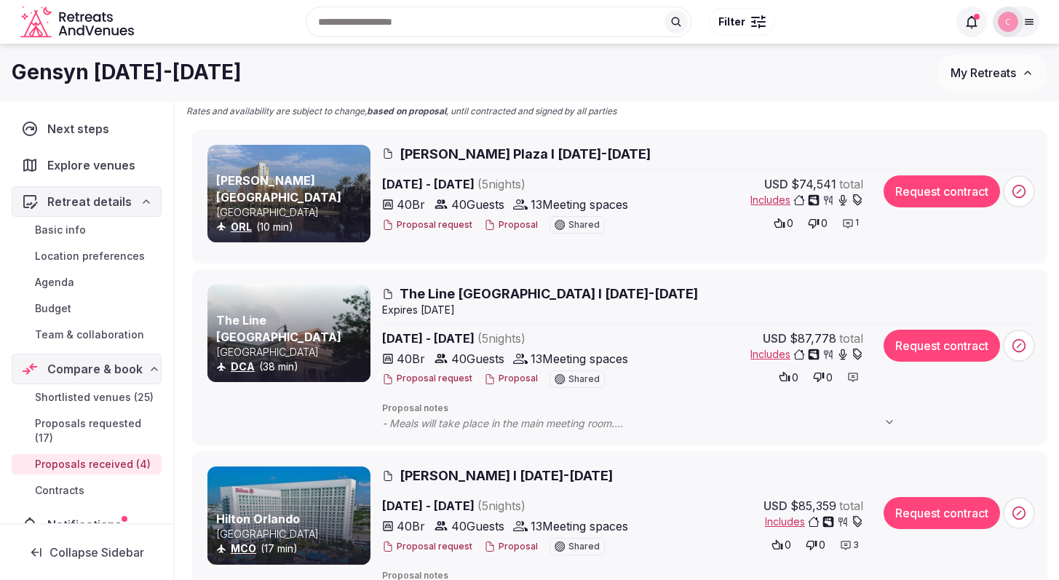
click at [505, 297] on span "The Line Hotel DC I Nov 9-14th, 2025" at bounding box center [549, 294] width 299 height 18
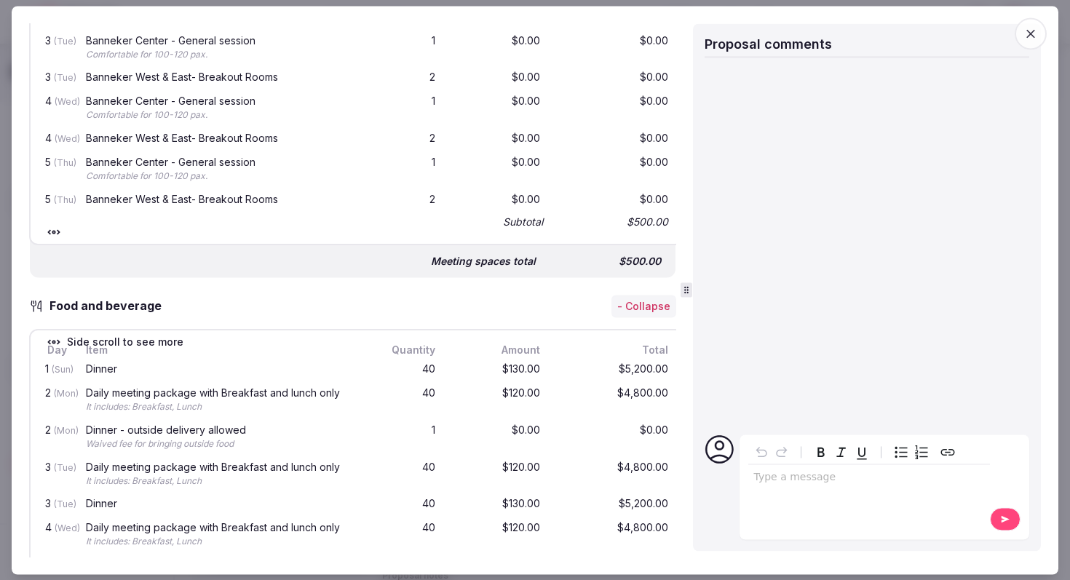
scroll to position [1425, 0]
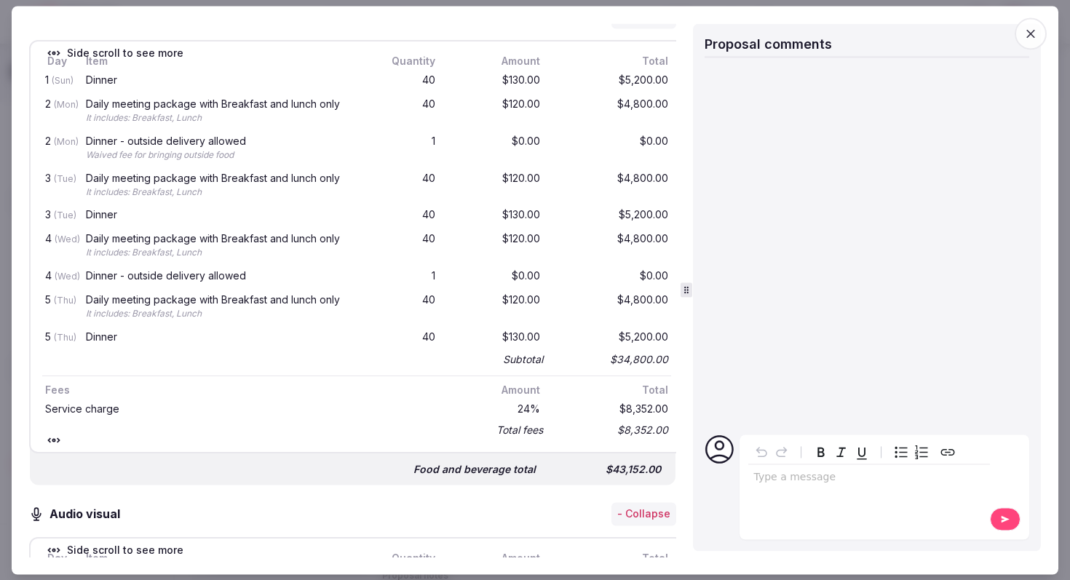
click at [1026, 38] on icon "button" at bounding box center [1031, 33] width 15 height 15
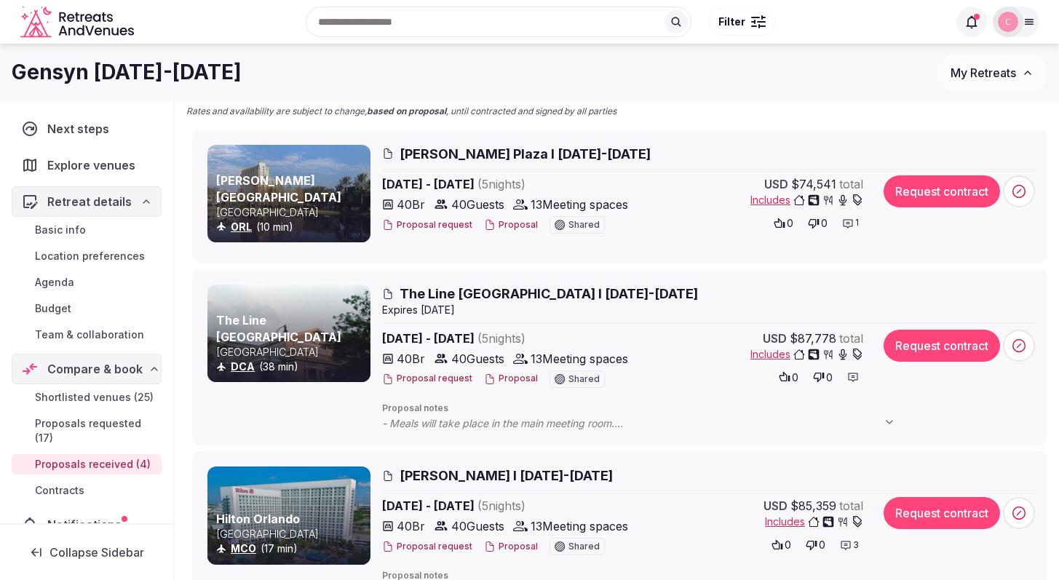
click at [468, 478] on span "Hilton Orlando I Nov 9-14th, 2025" at bounding box center [506, 476] width 213 height 18
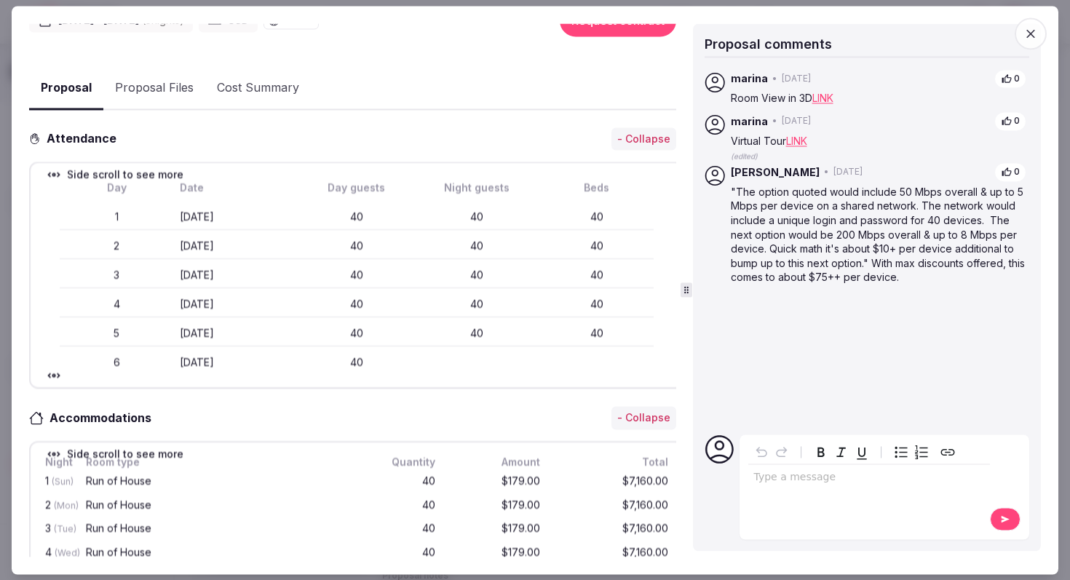
scroll to position [0, 0]
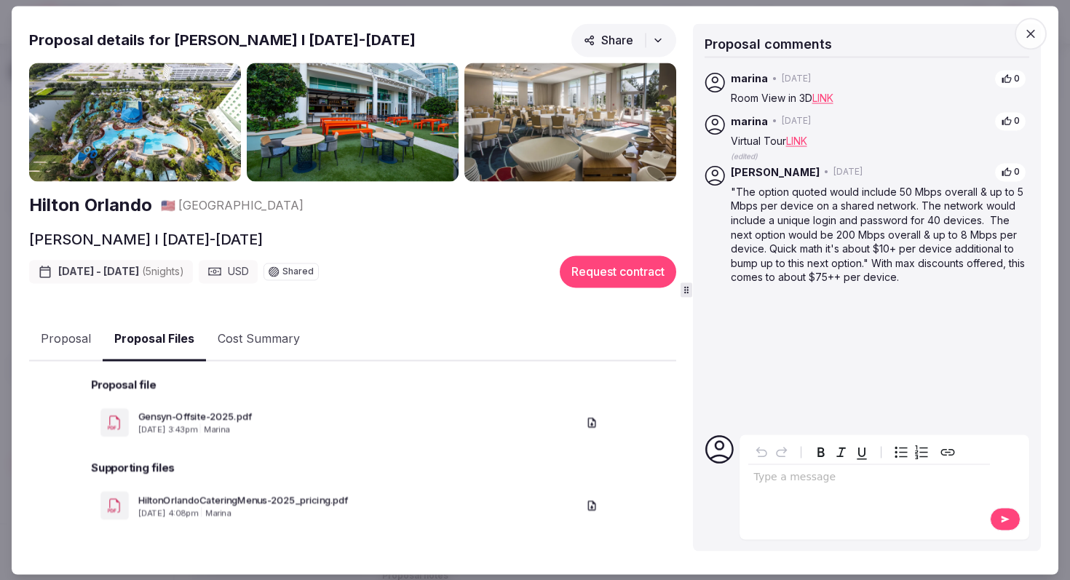
click at [167, 332] on button "Proposal Files" at bounding box center [154, 339] width 103 height 43
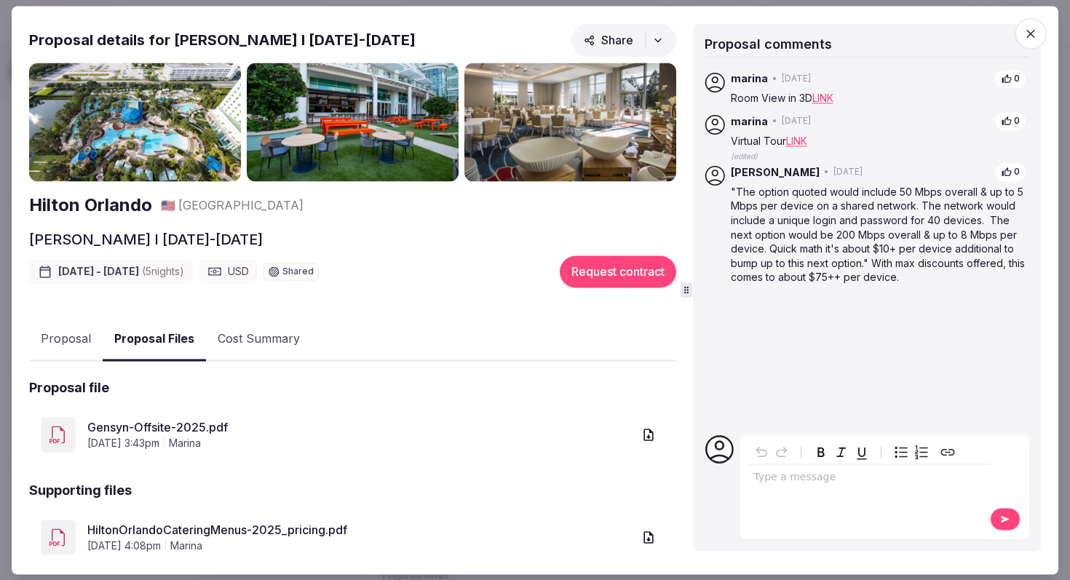
click at [194, 423] on link "Gensyn-Offsite-2025.pdf" at bounding box center [359, 427] width 545 height 17
click at [1028, 31] on icon "button" at bounding box center [1031, 33] width 9 height 9
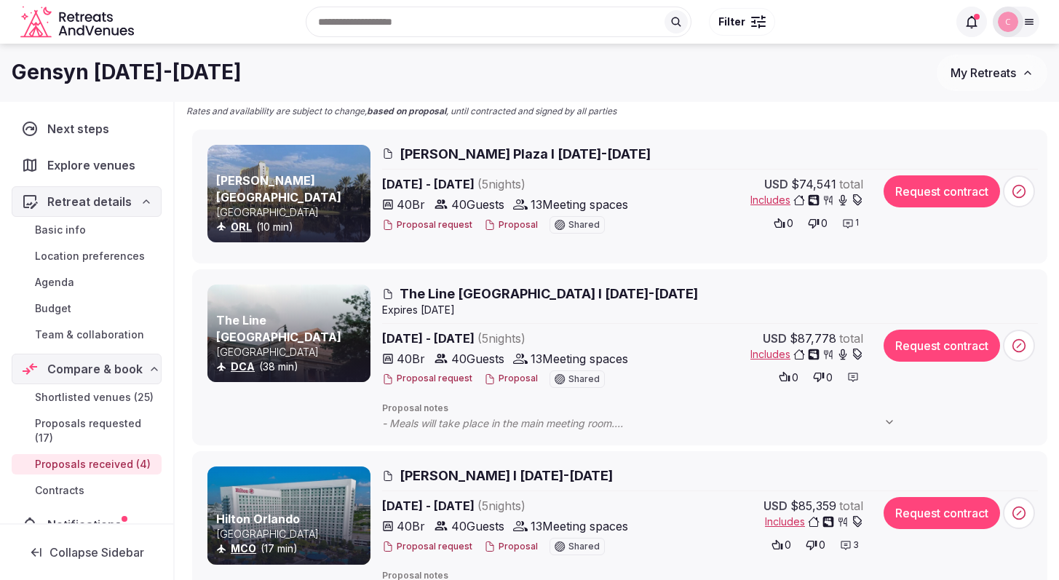
click at [494, 291] on span "The Line Hotel DC I Nov 9-14th, 2025" at bounding box center [549, 294] width 299 height 18
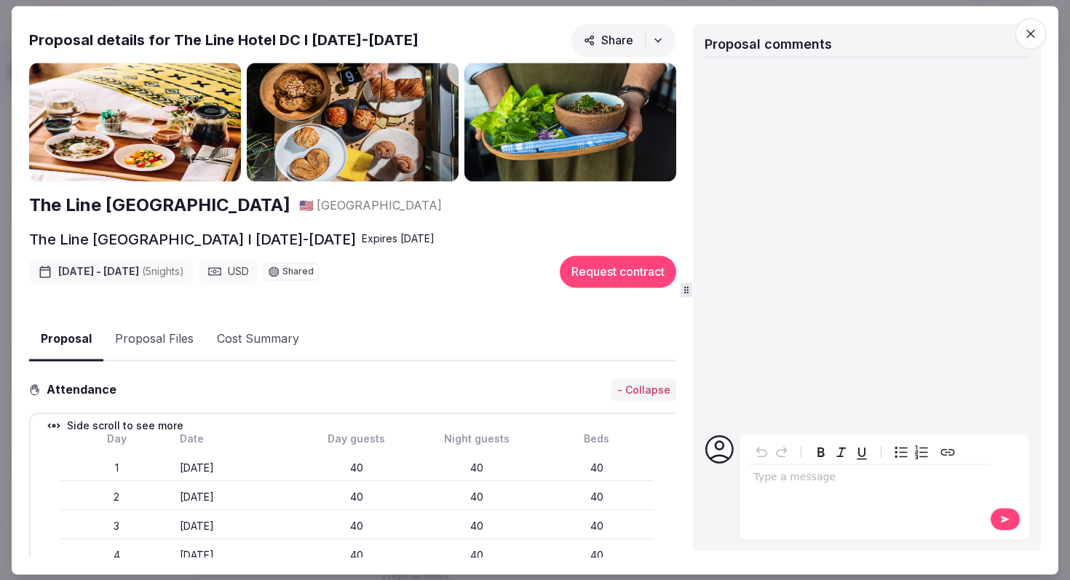
click at [158, 337] on button "Proposal Files" at bounding box center [154, 340] width 102 height 42
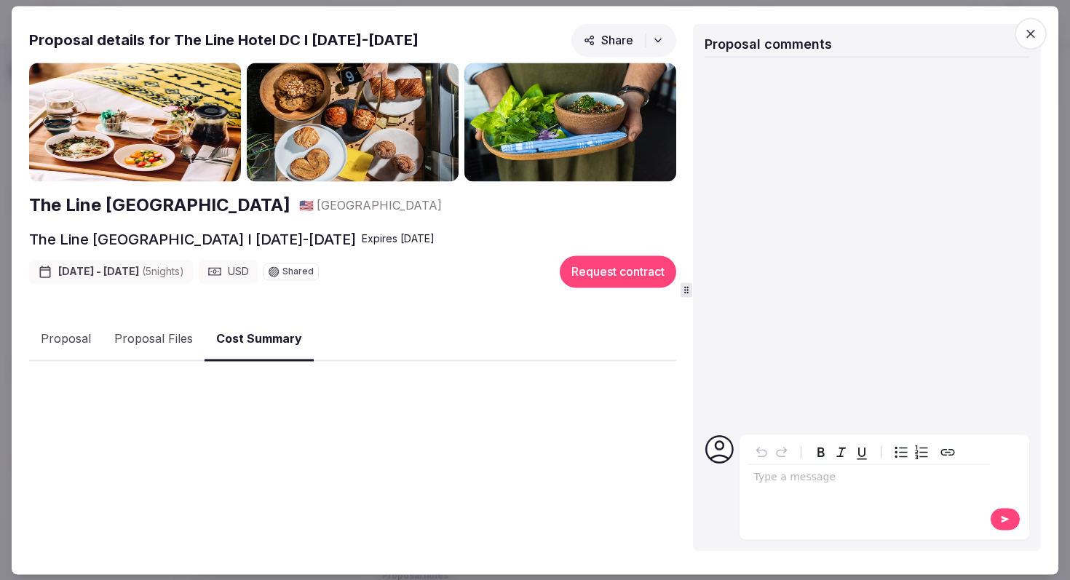
click at [237, 336] on button "Cost Summary" at bounding box center [259, 339] width 109 height 43
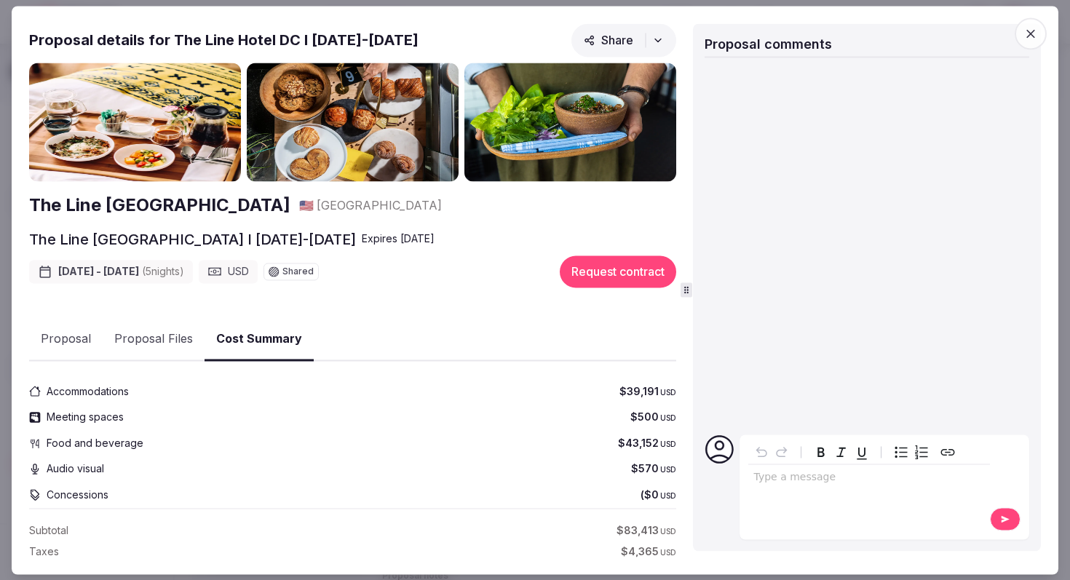
click at [150, 336] on button "Proposal Files" at bounding box center [154, 340] width 102 height 42
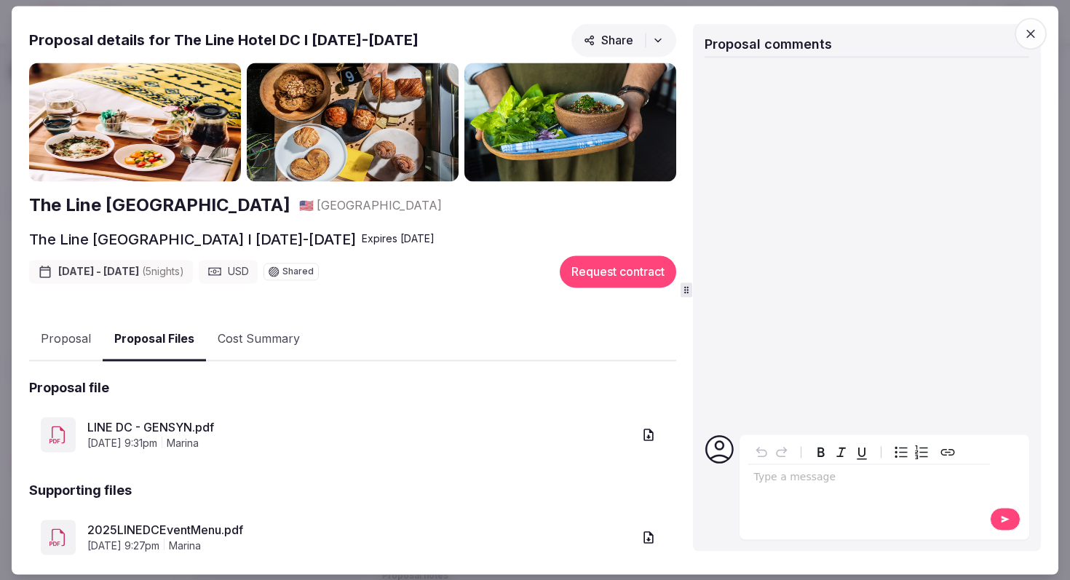
click at [149, 422] on link "LINE DC - GENSYN.pdf" at bounding box center [359, 427] width 545 height 17
click at [1030, 35] on icon "button" at bounding box center [1031, 33] width 15 height 15
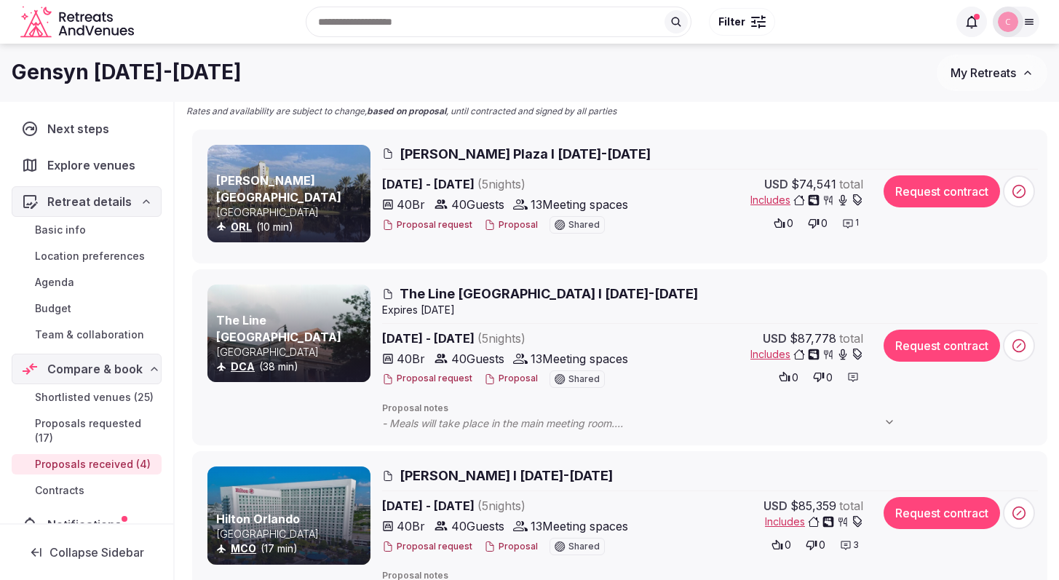
click at [504, 475] on span "Hilton Orlando I Nov 9-14th, 2025" at bounding box center [506, 476] width 213 height 18
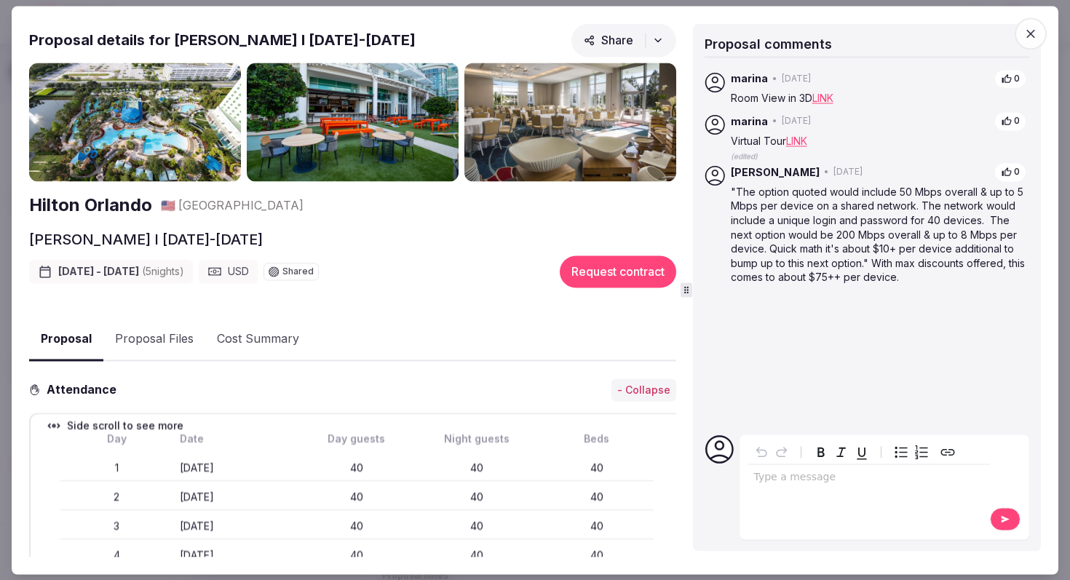
click at [1031, 36] on icon "button" at bounding box center [1031, 33] width 15 height 15
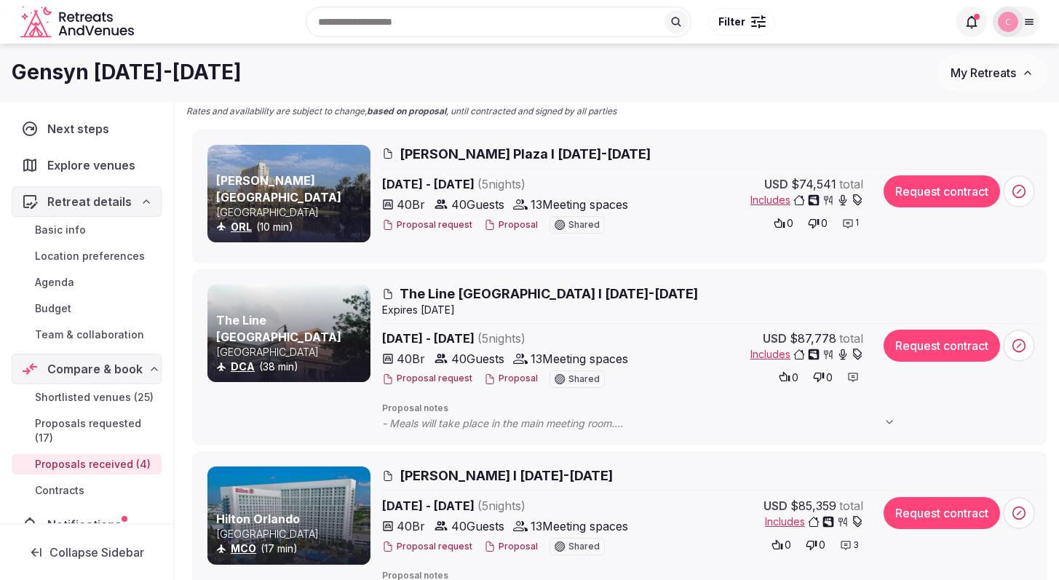
click at [573, 476] on span "Hilton Orlando I Nov 9-14th, 2025" at bounding box center [506, 476] width 213 height 18
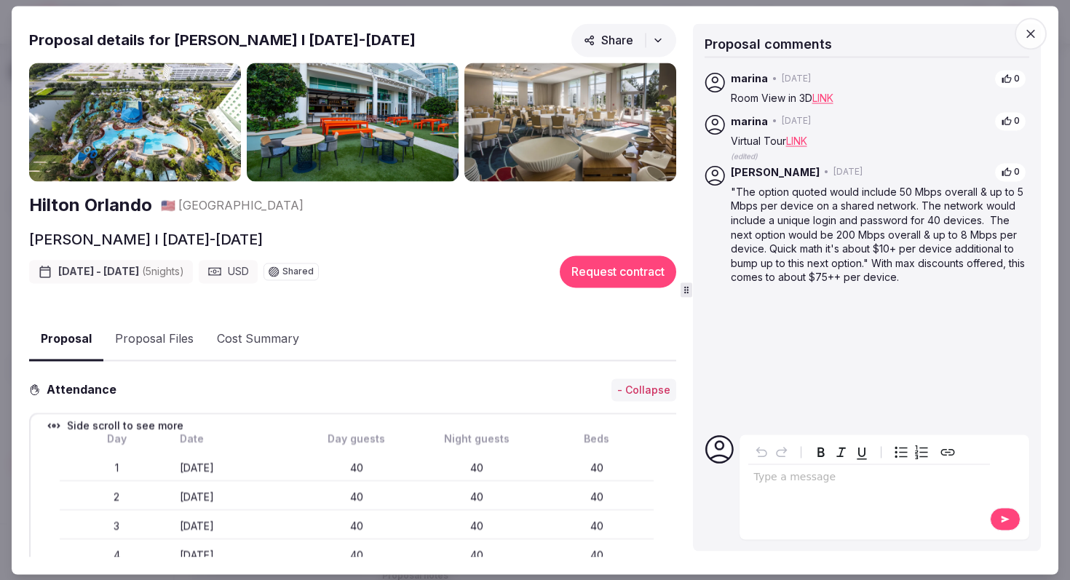
click at [1027, 33] on icon "button" at bounding box center [1031, 33] width 15 height 15
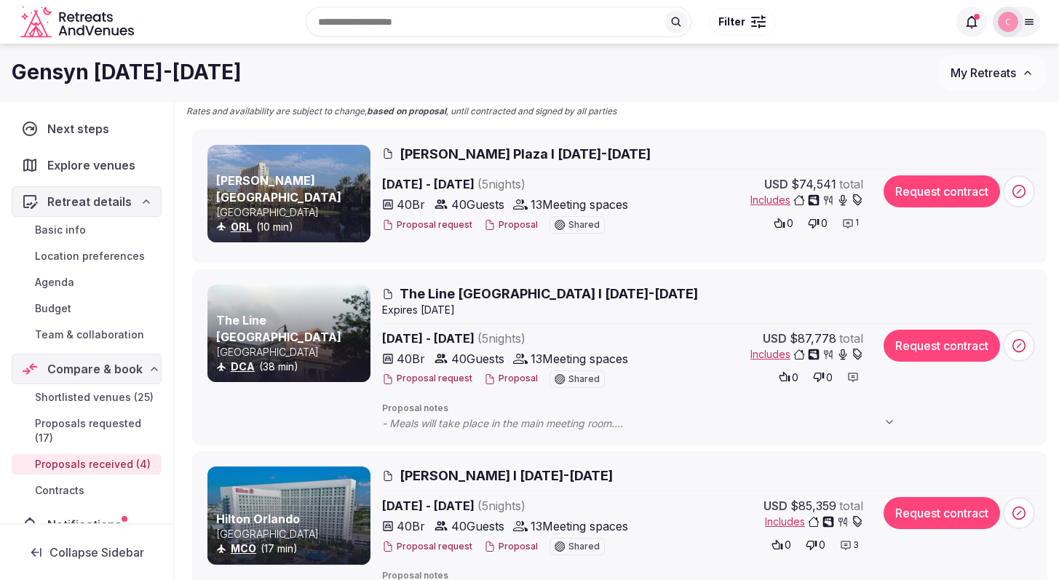
click at [492, 154] on span "Rosen Plaza I Nov 9-14th, 2025" at bounding box center [525, 154] width 251 height 18
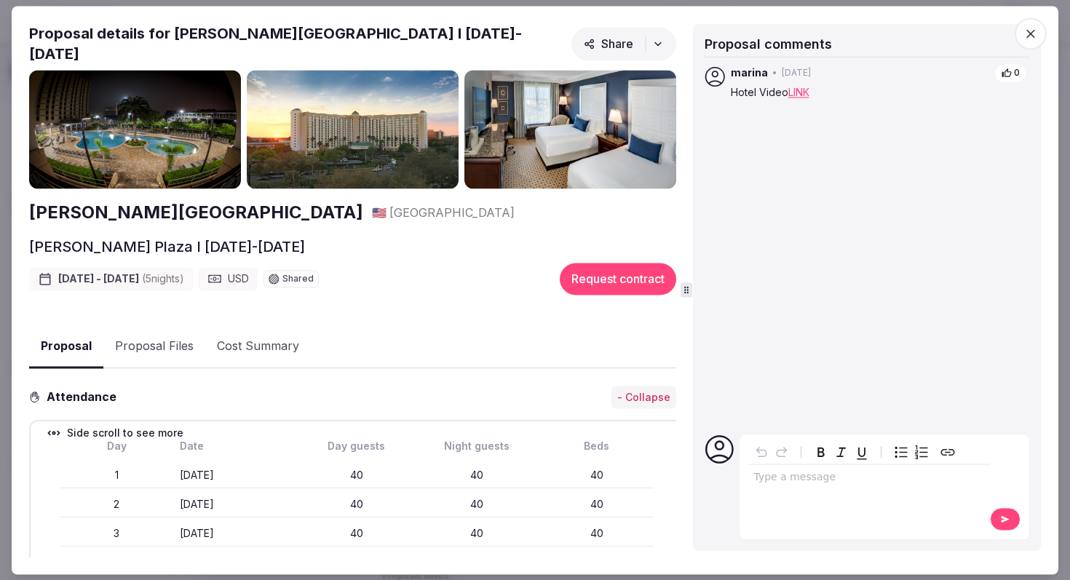
click at [90, 203] on h2 "Rosen Plaza" at bounding box center [196, 213] width 334 height 25
click at [1026, 34] on icon "button" at bounding box center [1031, 33] width 15 height 15
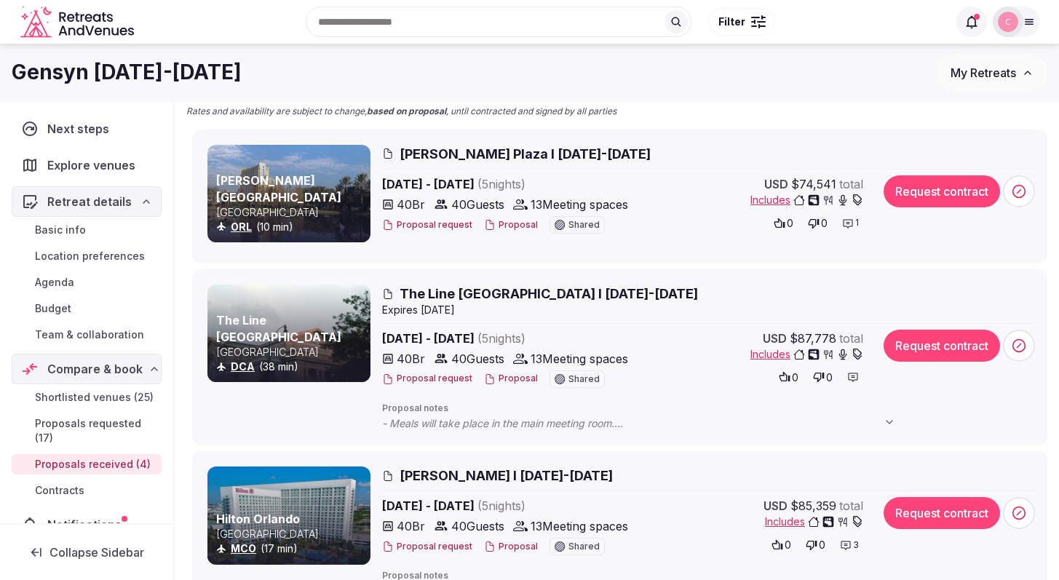
click at [515, 149] on span "Rosen Plaza I Nov 9-14th, 2025" at bounding box center [525, 154] width 251 height 18
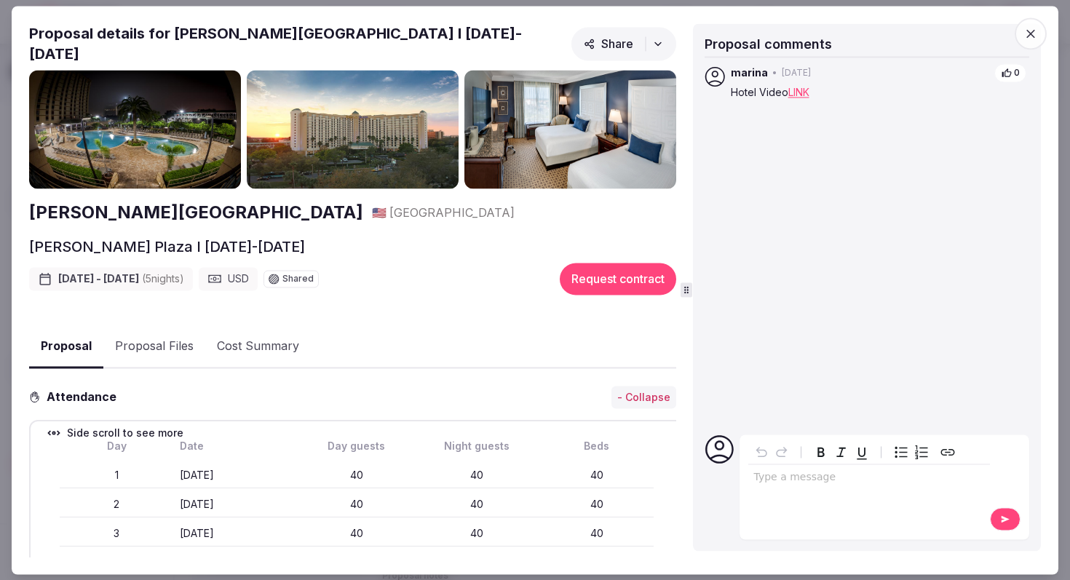
click at [800, 92] on link "LINK" at bounding box center [799, 93] width 21 height 12
click at [1033, 36] on icon "button" at bounding box center [1031, 33] width 9 height 9
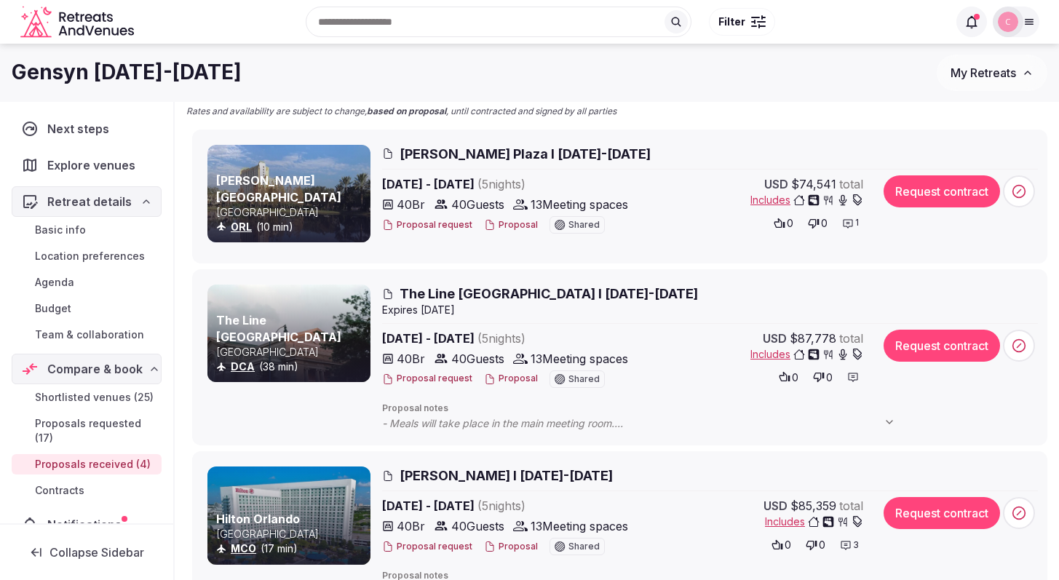
click at [319, 179] on div at bounding box center [289, 194] width 163 height 98
click at [422, 151] on span "Rosen Plaza I Nov 9-14th, 2025" at bounding box center [525, 154] width 251 height 18
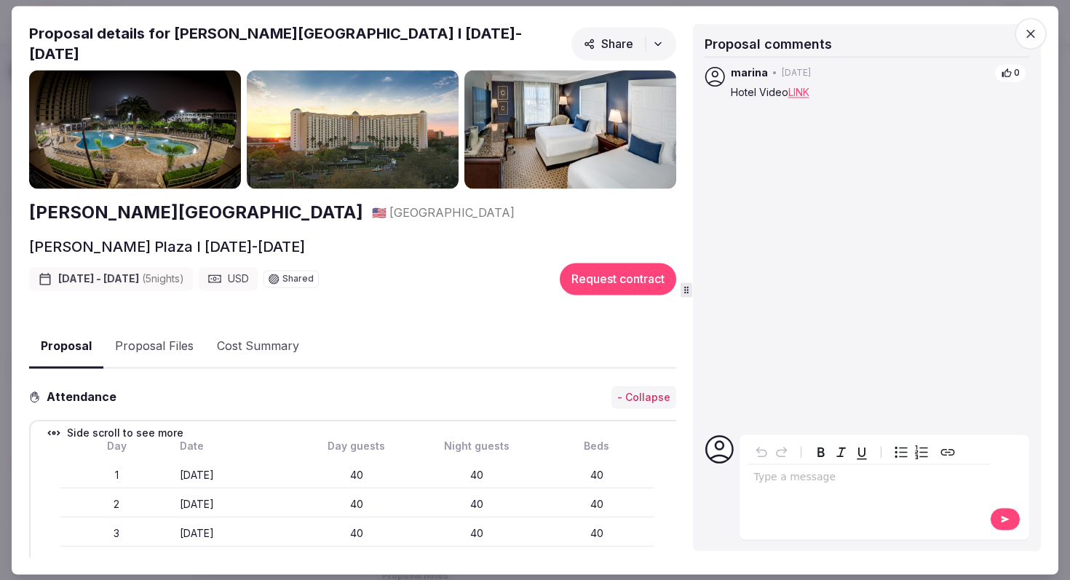
click at [94, 205] on h2 "Rosen Plaza" at bounding box center [196, 213] width 334 height 25
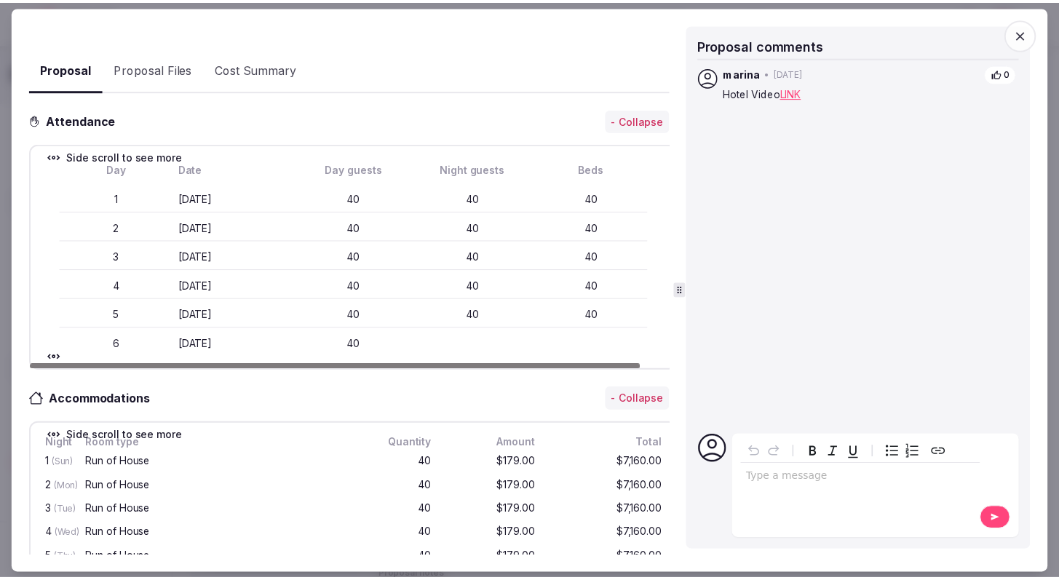
scroll to position [275, 0]
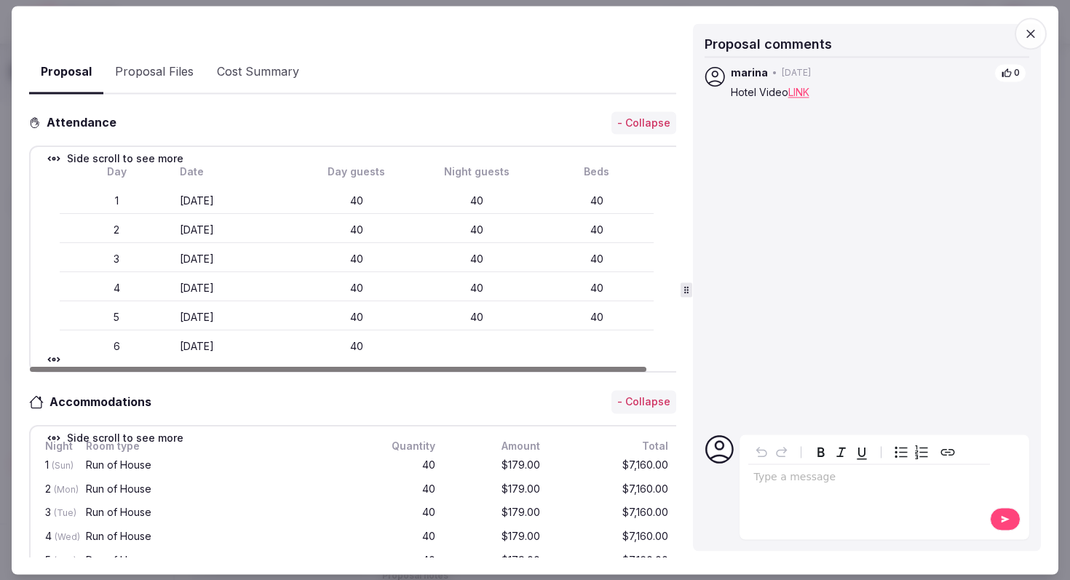
click at [1035, 36] on icon "button" at bounding box center [1031, 33] width 15 height 15
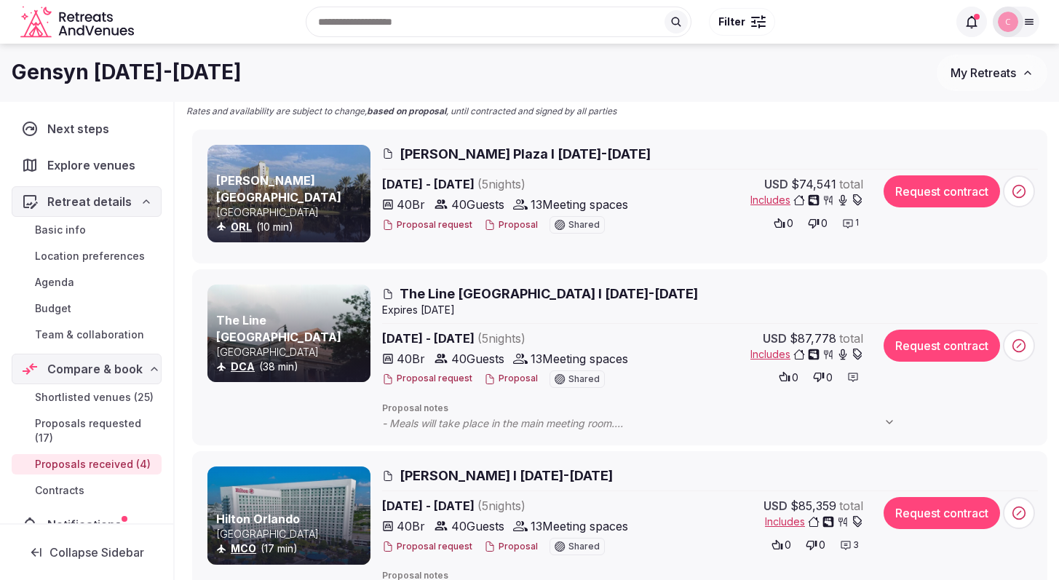
click at [477, 292] on span "The Line Hotel DC I Nov 9-14th, 2025" at bounding box center [549, 294] width 299 height 18
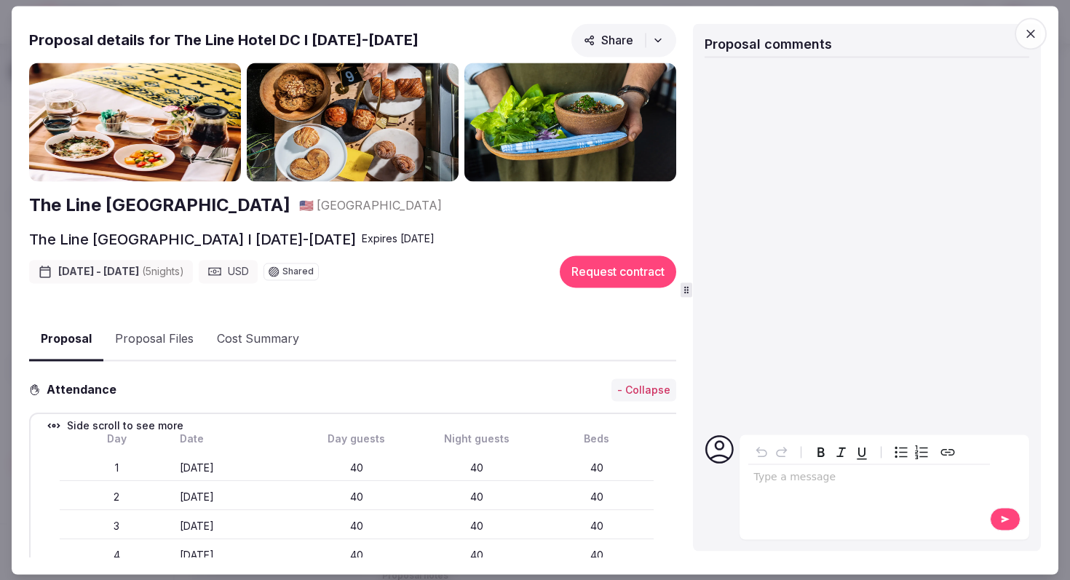
click at [120, 202] on h2 "The Line Hotel DC" at bounding box center [159, 206] width 261 height 25
click at [1031, 31] on icon "button" at bounding box center [1031, 33] width 15 height 15
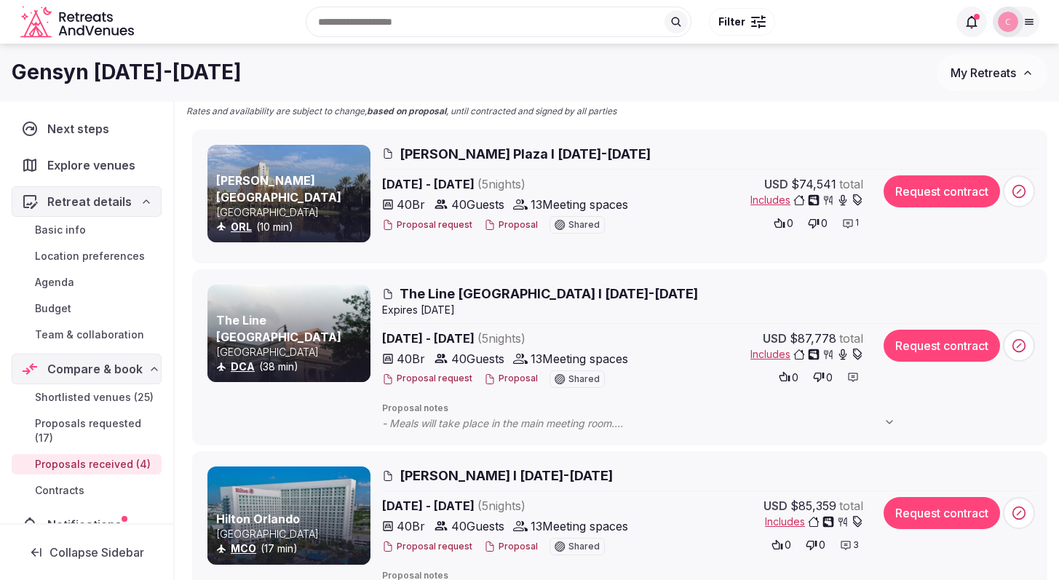
click at [457, 152] on span "Rosen Plaza I Nov 9-14th, 2025" at bounding box center [525, 154] width 251 height 18
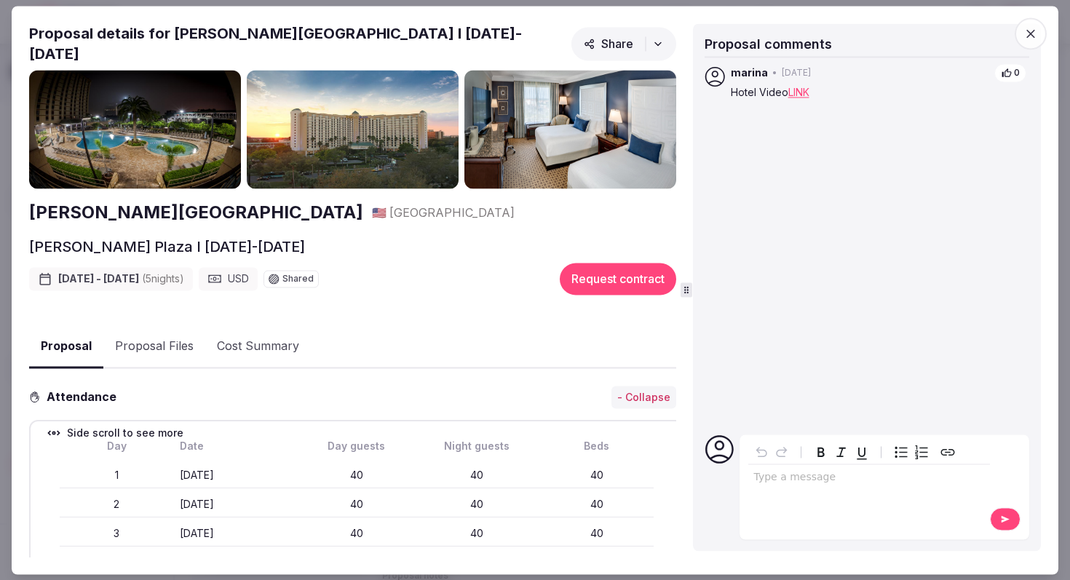
click at [93, 207] on h2 "Rosen Plaza" at bounding box center [196, 213] width 334 height 25
click at [1031, 34] on icon "button" at bounding box center [1031, 33] width 9 height 9
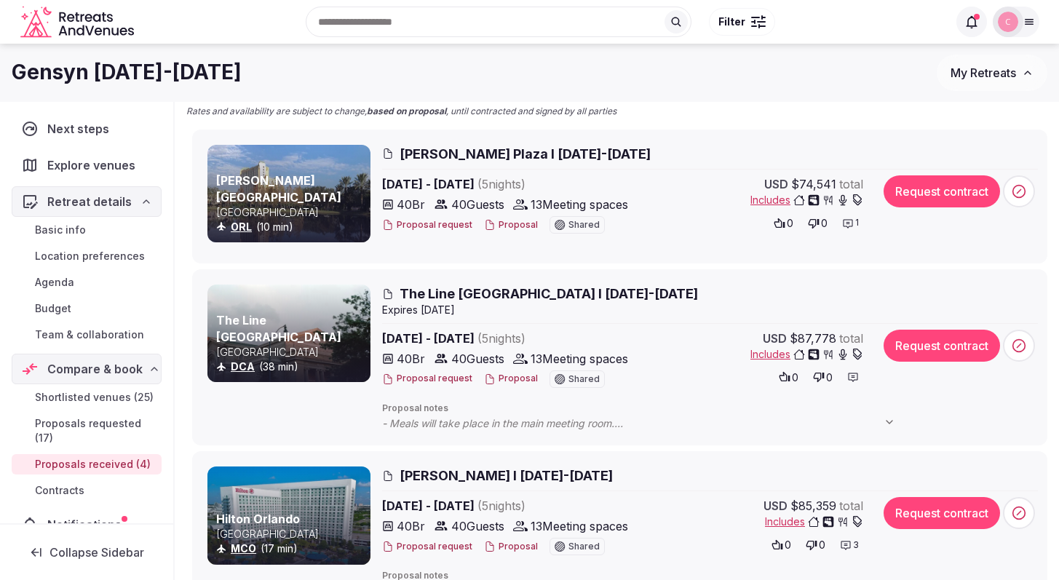
click at [522, 470] on span "Hilton Orlando I Nov 9-14th, 2025" at bounding box center [506, 476] width 213 height 18
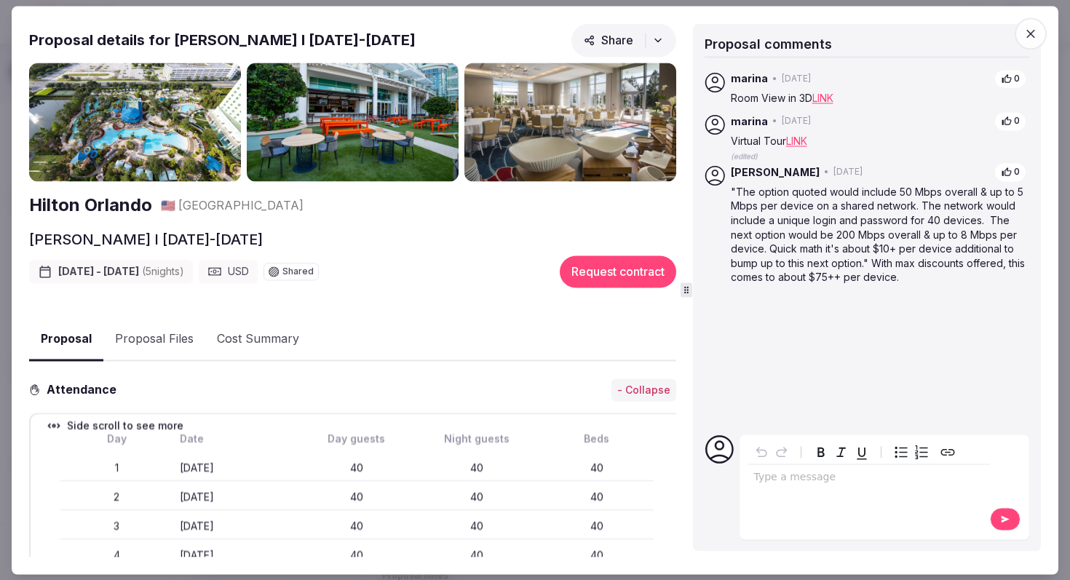
click at [87, 205] on h2 "Hilton Orlando" at bounding box center [90, 206] width 123 height 25
click at [1026, 31] on icon "button" at bounding box center [1031, 33] width 15 height 15
click at [1026, 31] on div "Proposal Proposal Proposal details for Hilton Orlando I Nov 9-14th, 2025 Share …" at bounding box center [535, 290] width 1047 height 569
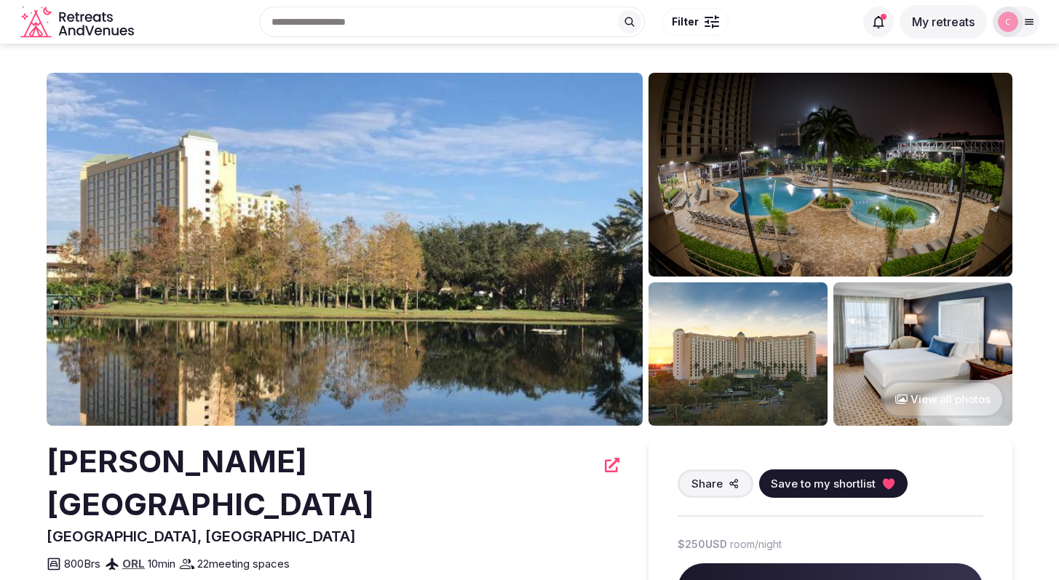
click at [106, 23] on icon "Retreats and Venues company logo" at bounding box center [78, 22] width 117 height 33
click at [96, 24] on icon "Retreats and Venues company logo" at bounding box center [78, 22] width 117 height 33
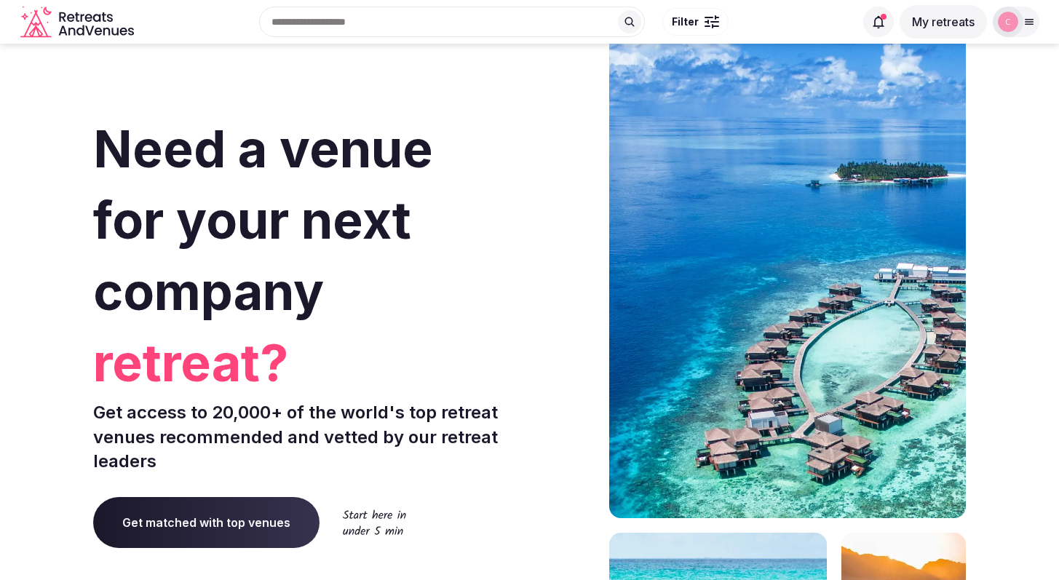
click at [949, 22] on button "My retreats" at bounding box center [943, 21] width 87 height 33
click at [930, 26] on button "My retreats" at bounding box center [943, 21] width 87 height 33
click at [928, 21] on button "My retreats" at bounding box center [943, 21] width 87 height 33
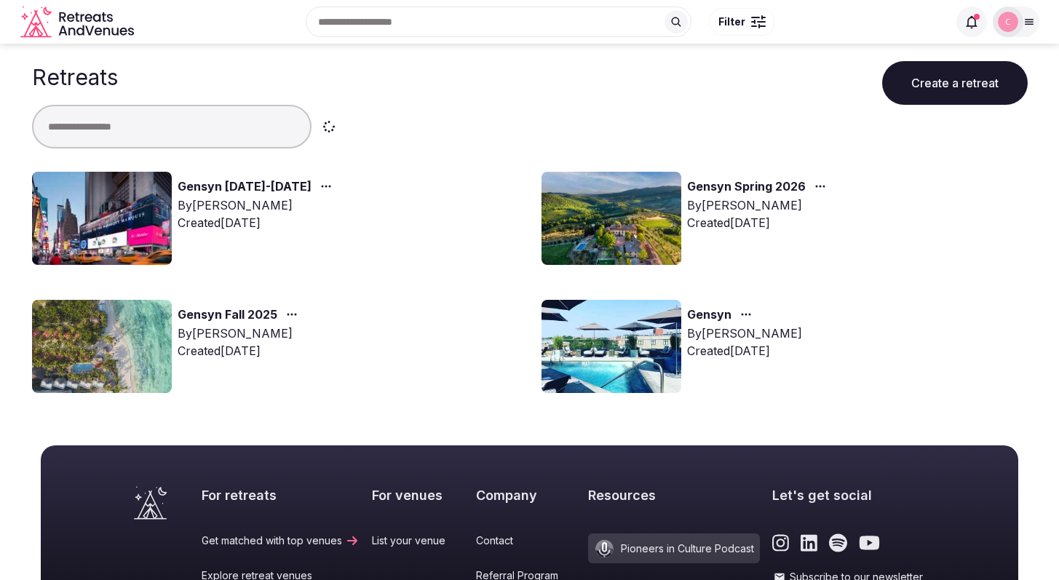
click at [263, 183] on link "Gensyn November 9-14, 2025" at bounding box center [245, 187] width 134 height 19
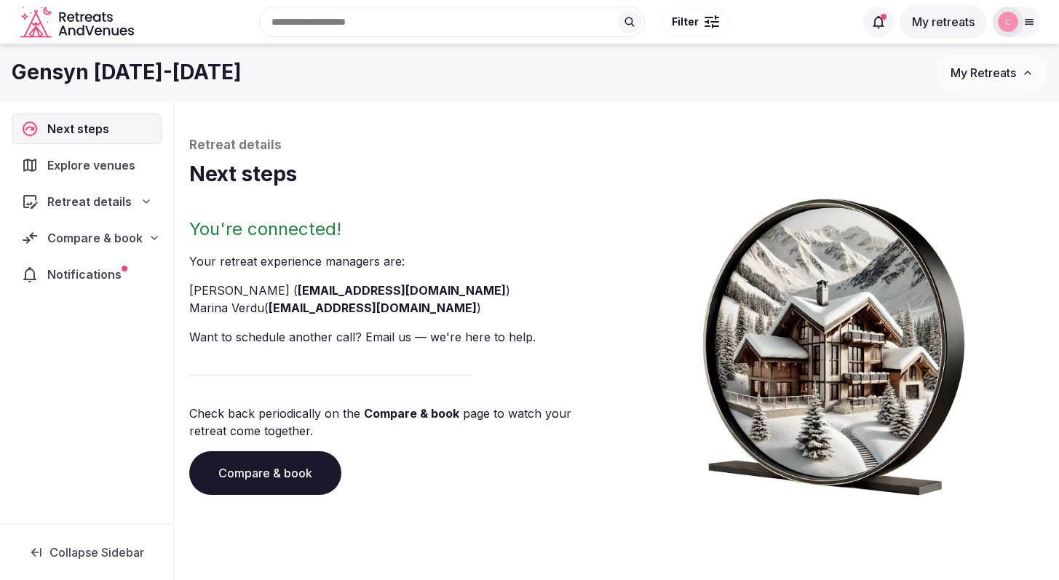
click at [98, 233] on span "Compare & book" at bounding box center [94, 237] width 95 height 17
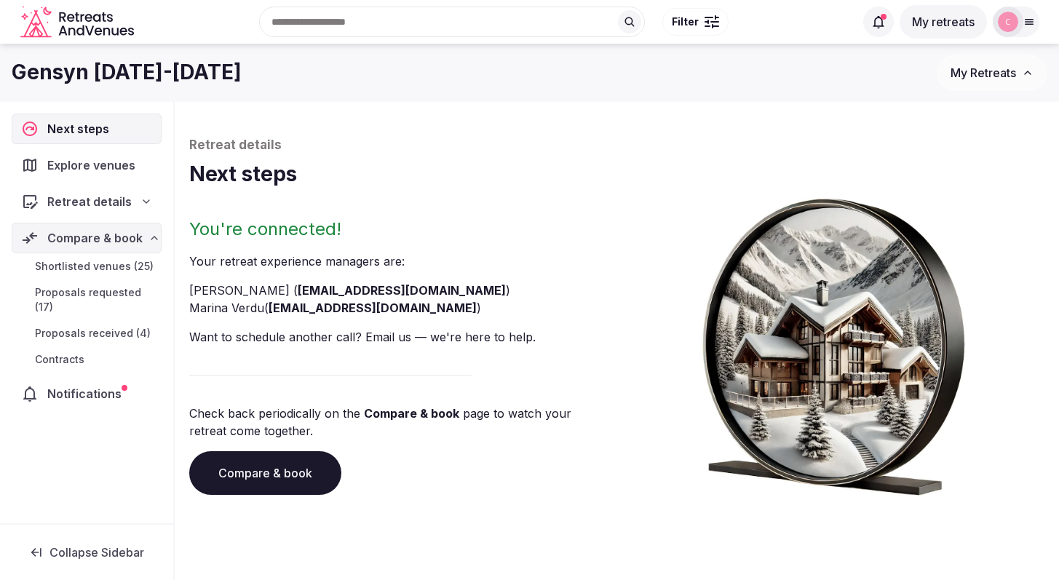
click at [92, 326] on span "Proposals received (4)" at bounding box center [93, 333] width 116 height 15
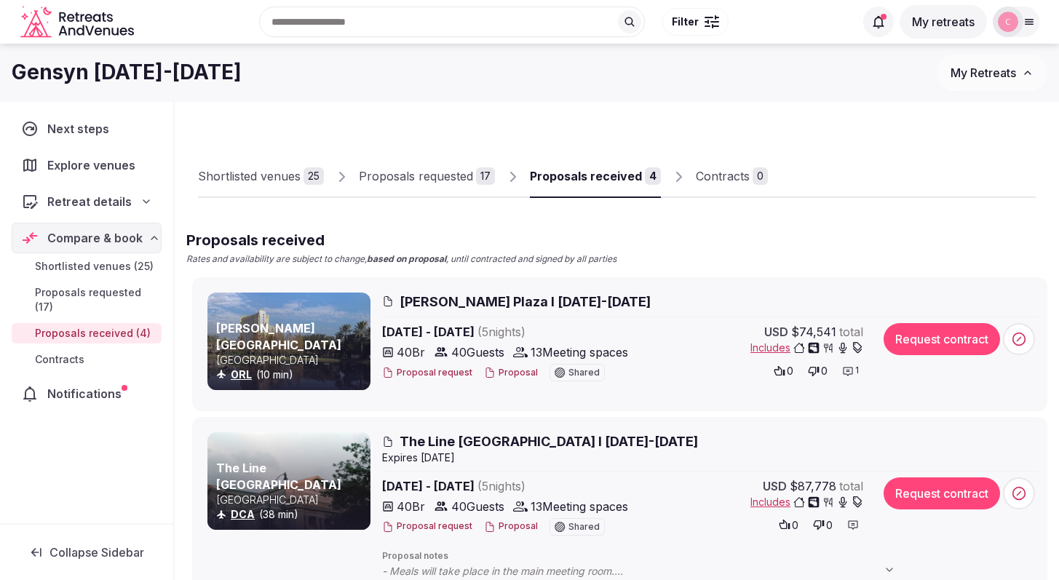
click at [459, 299] on span "Rosen Plaza I Nov 9-14th, 2025" at bounding box center [525, 302] width 251 height 18
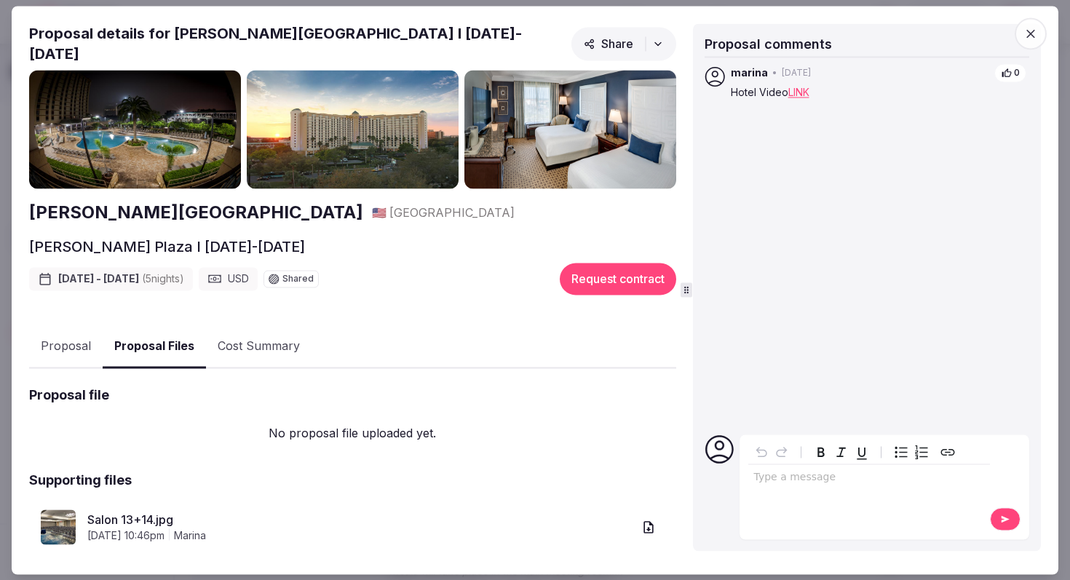
click at [150, 336] on button "Proposal Files" at bounding box center [154, 346] width 103 height 43
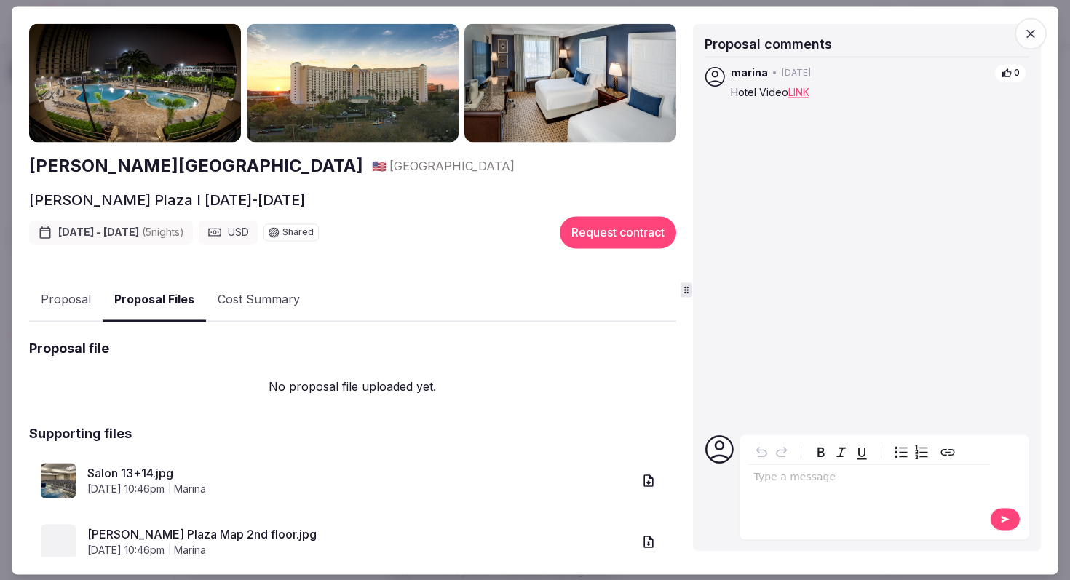
scroll to position [132, 0]
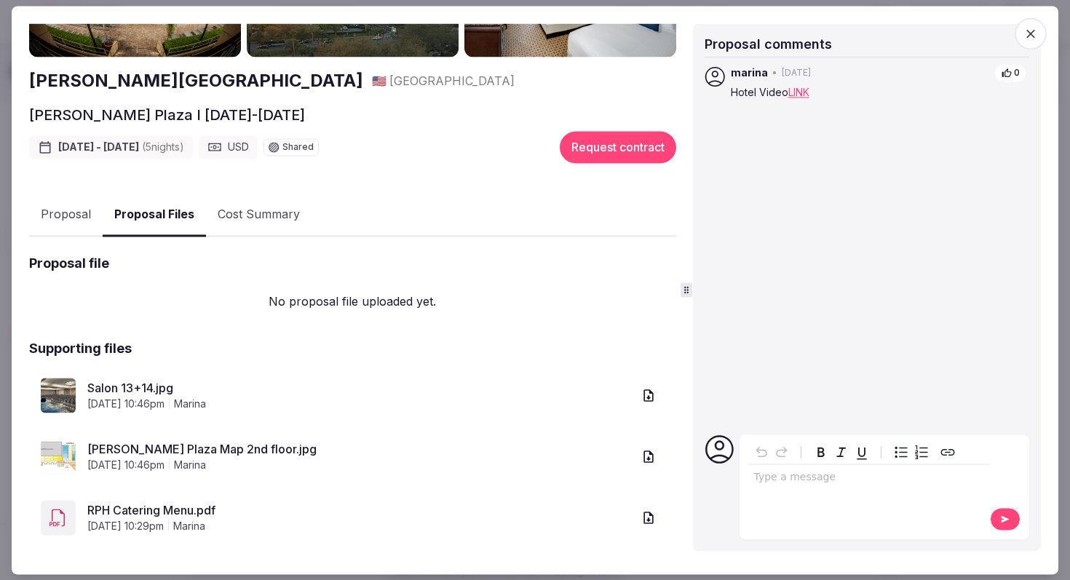
click at [140, 380] on link "Salon 13+14.jpg" at bounding box center [359, 388] width 545 height 17
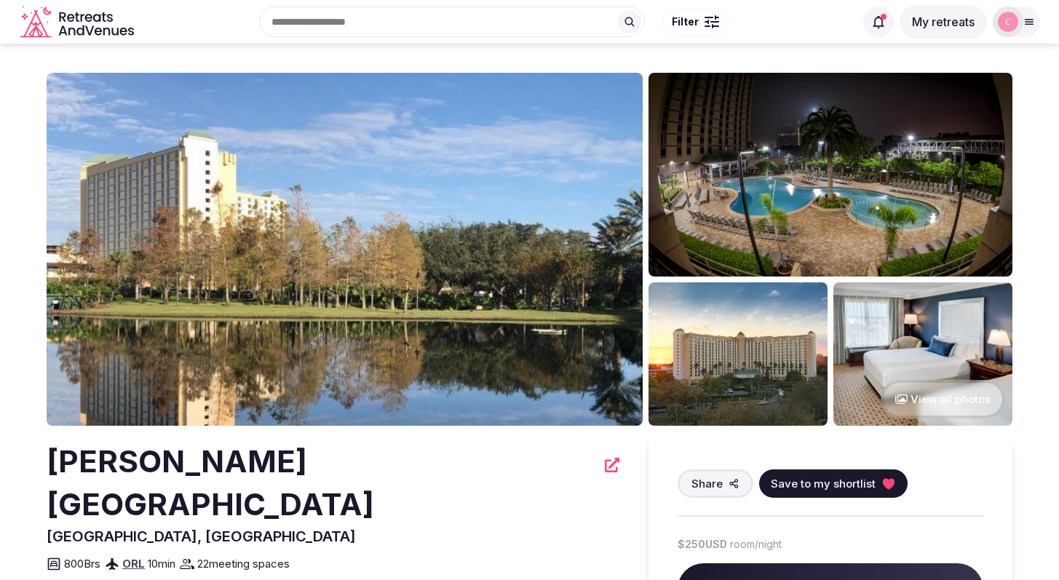
click at [151, 466] on h2 "[PERSON_NAME][GEOGRAPHIC_DATA]" at bounding box center [322, 484] width 550 height 86
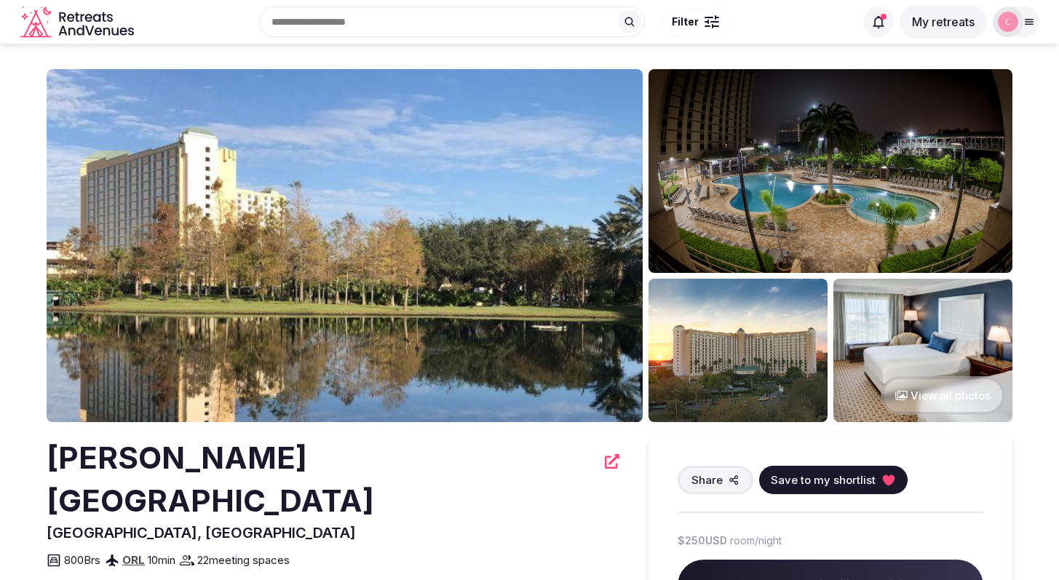
scroll to position [291, 0]
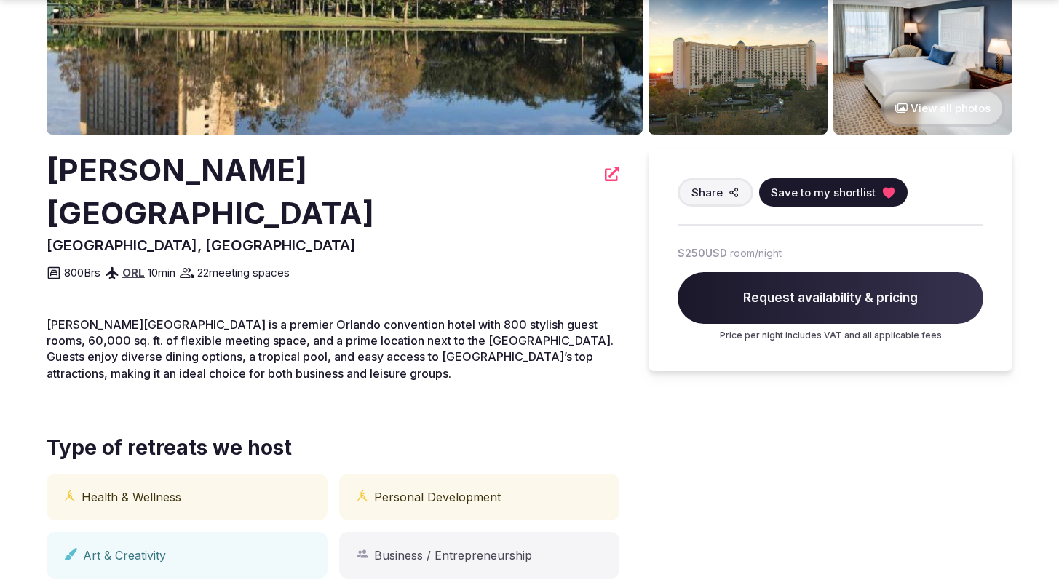
click at [343, 321] on span "[PERSON_NAME][GEOGRAPHIC_DATA] is a premier Orlando convention hotel with 800 s…" at bounding box center [330, 348] width 567 height 63
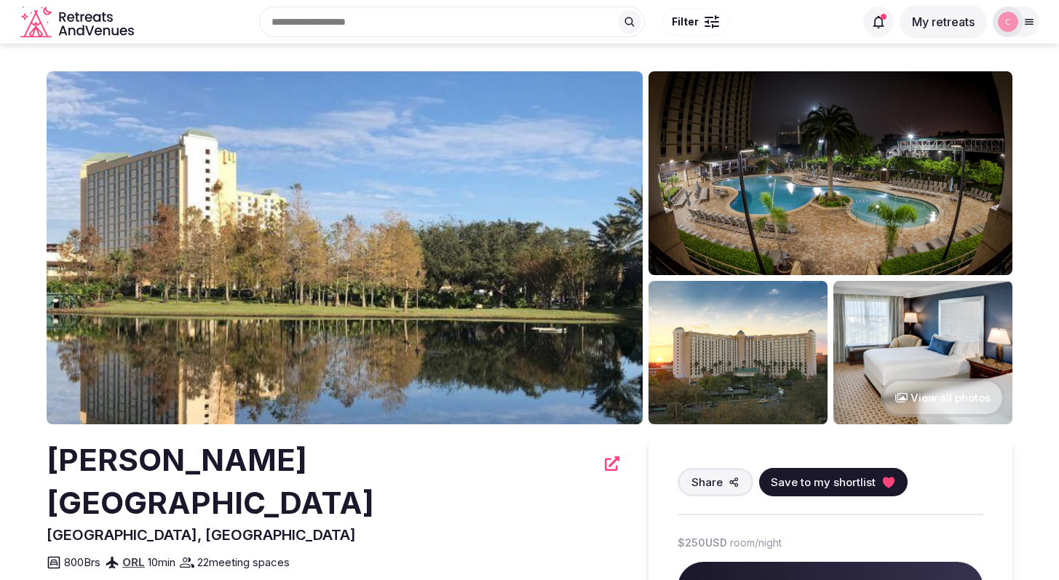
scroll to position [0, 0]
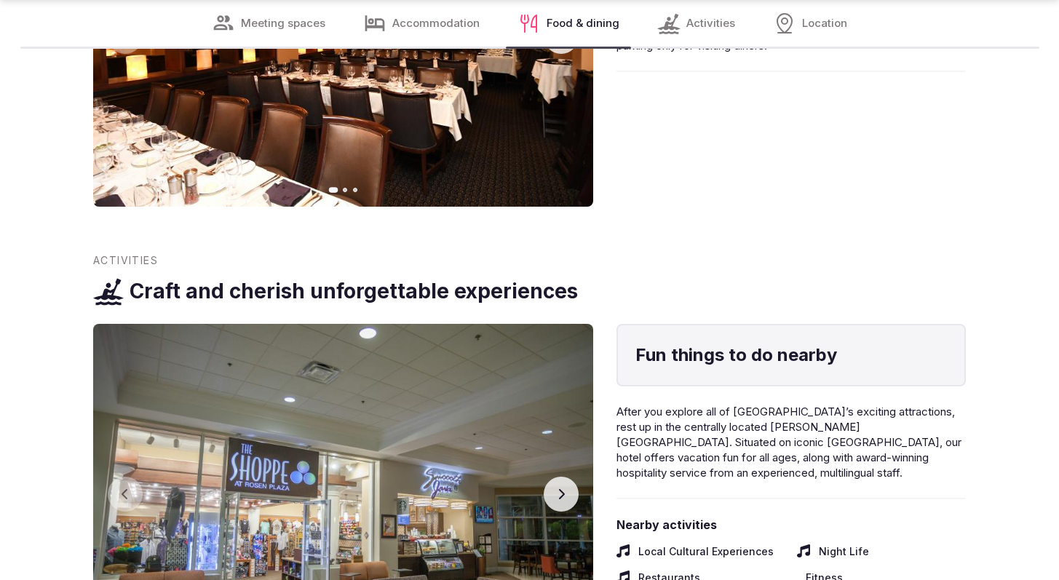
scroll to position [2632, 0]
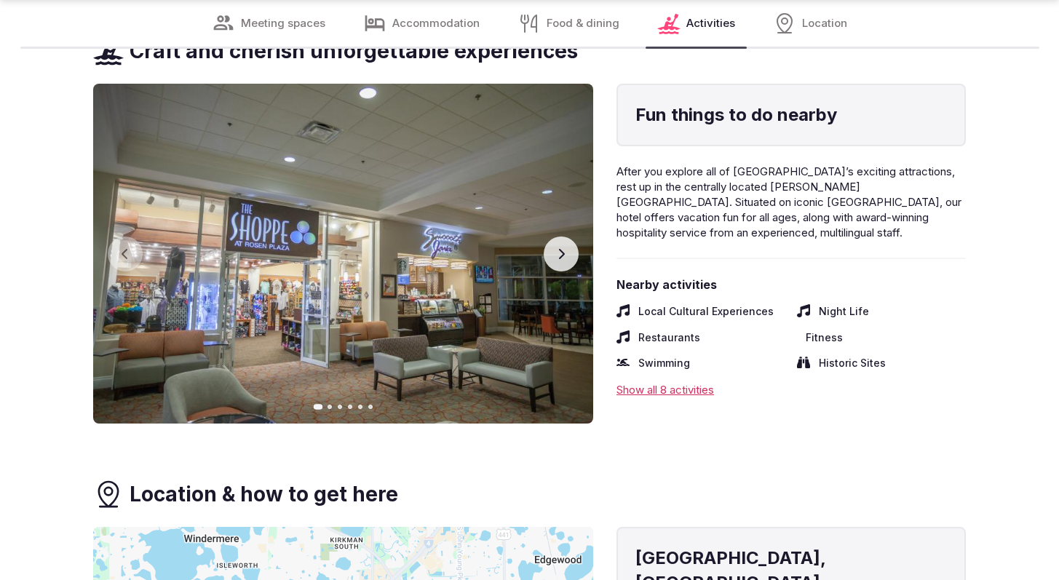
click at [695, 382] on div "Show all 8 activities" at bounding box center [792, 389] width 350 height 15
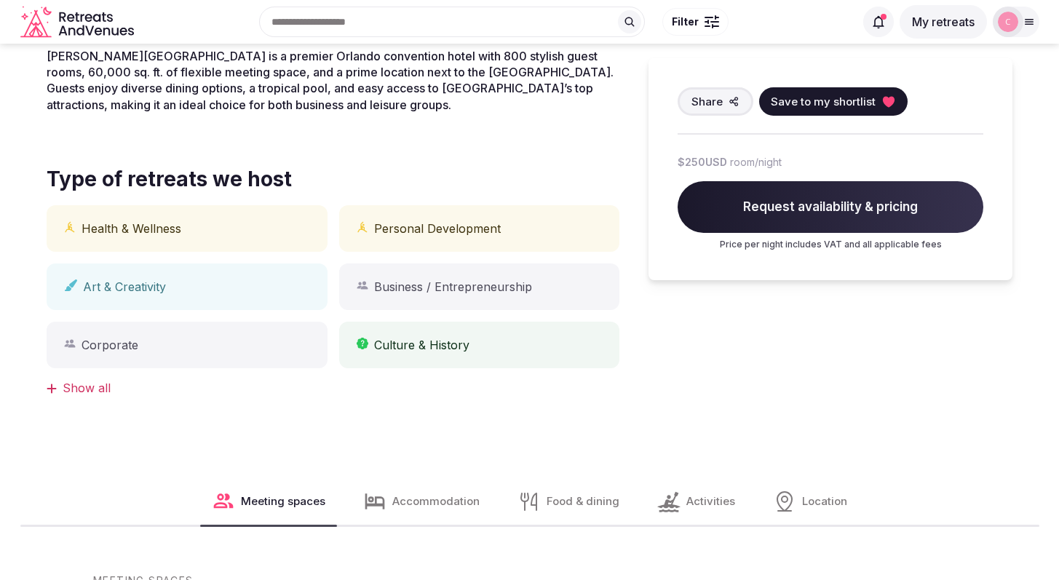
scroll to position [0, 0]
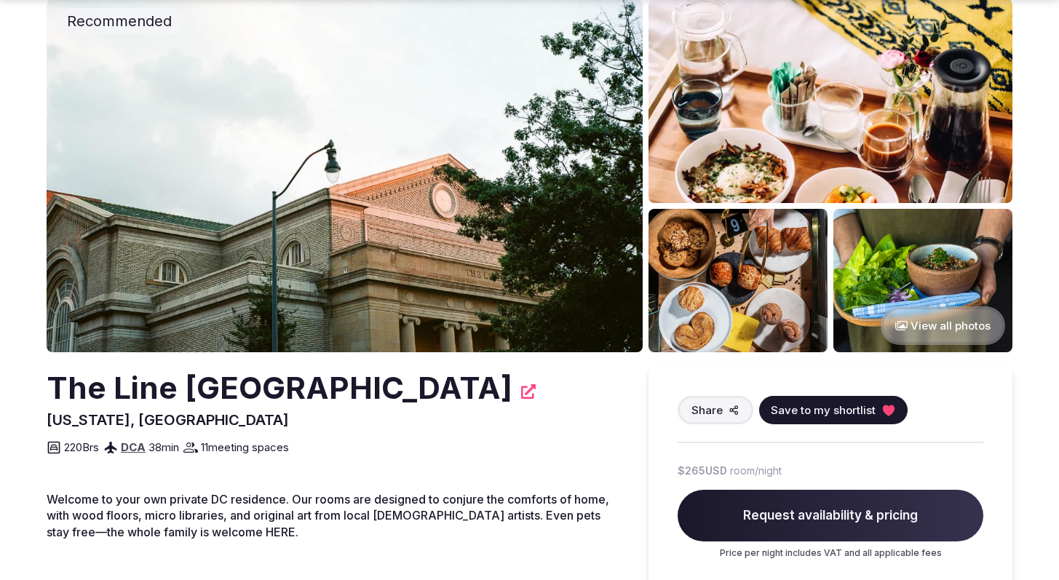
scroll to position [88, 0]
